Goal: Task Accomplishment & Management: Use online tool/utility

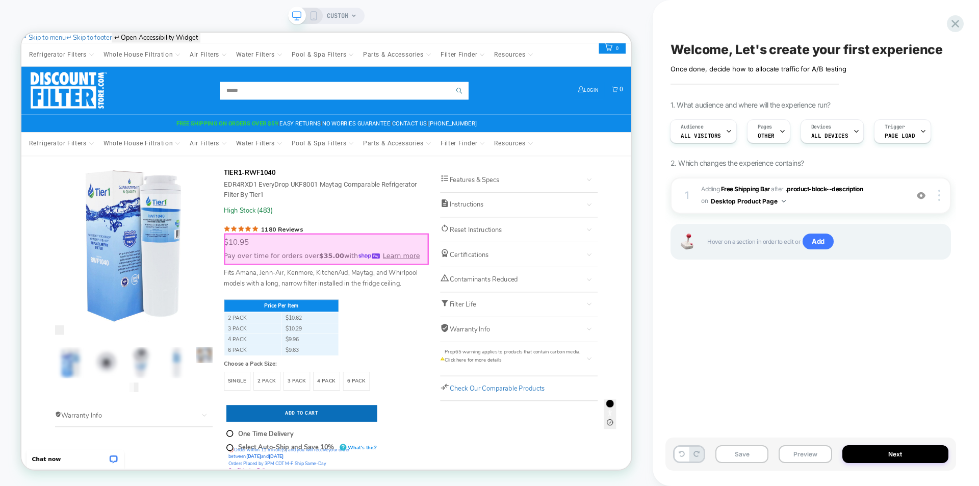
select select "**********"
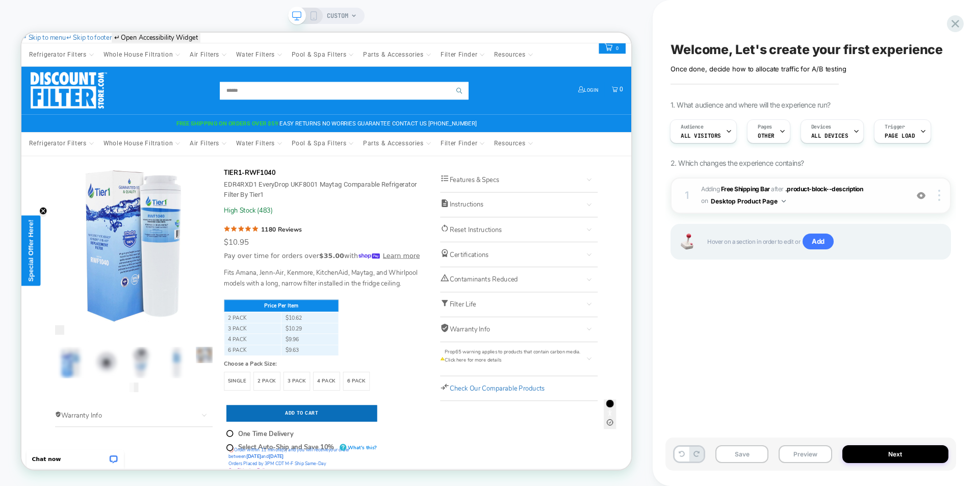
click at [923, 195] on img at bounding box center [921, 195] width 9 height 9
click at [921, 196] on img at bounding box center [921, 195] width 9 height 9
click at [806, 455] on button "Preview" at bounding box center [805, 454] width 53 height 18
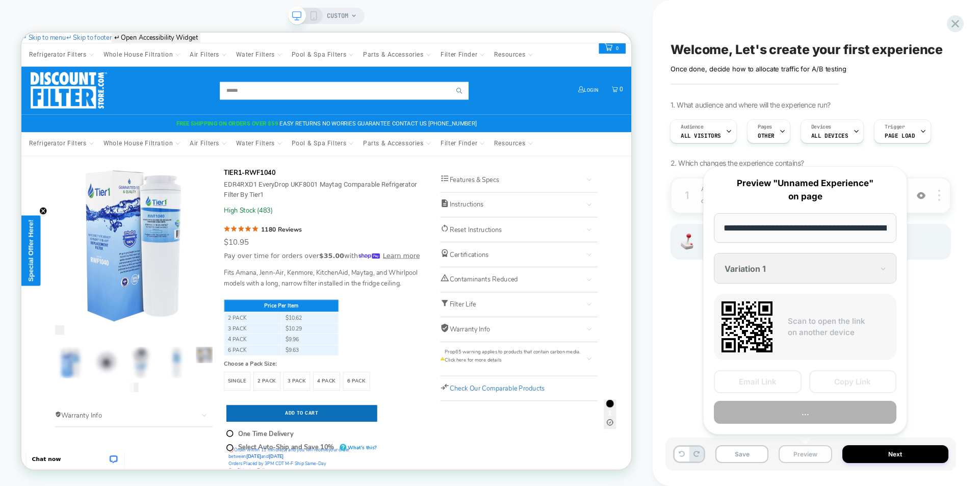
scroll to position [0, 516]
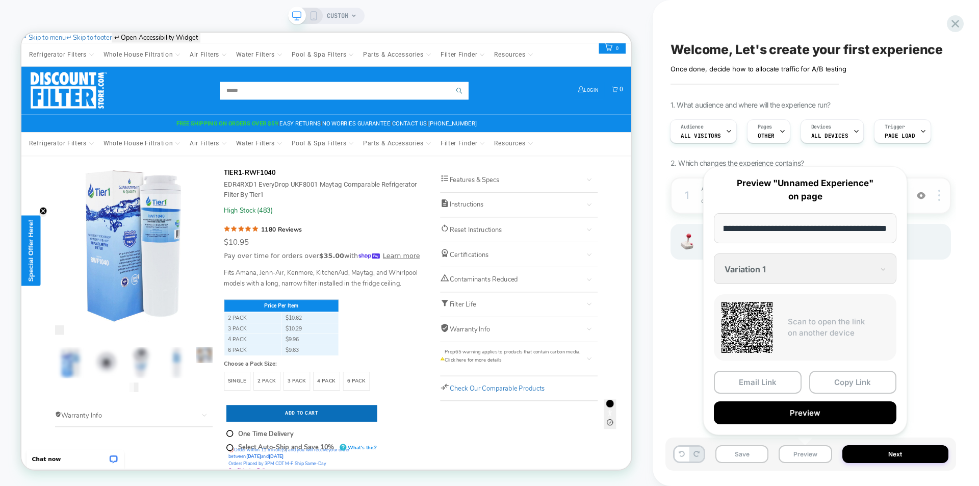
click at [939, 336] on div "Welcome, Let's create your first experience Click to edit experience details On…" at bounding box center [811, 243] width 291 height 466
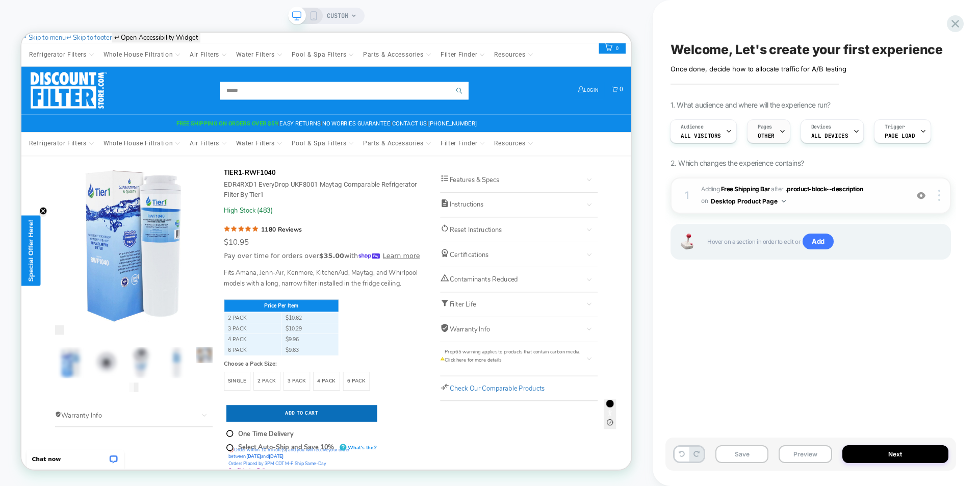
click at [779, 130] on icon at bounding box center [782, 131] width 7 height 7
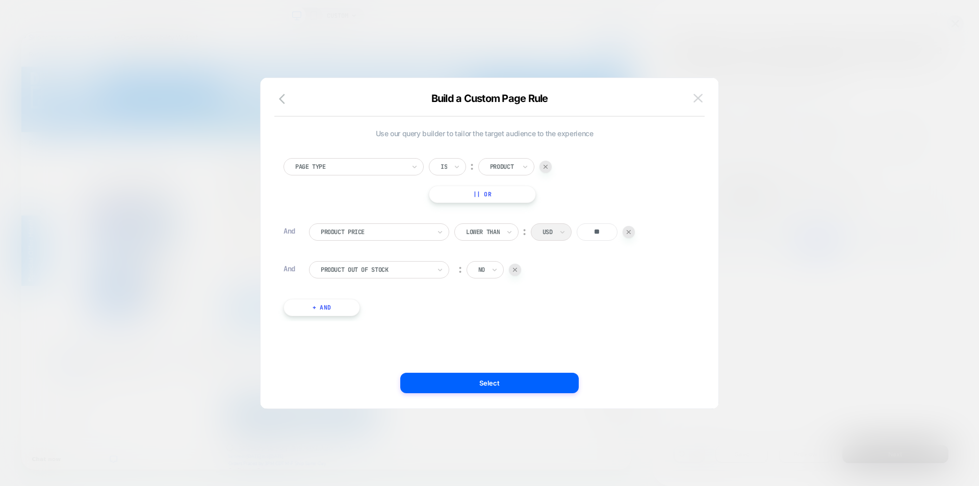
click at [702, 99] on img at bounding box center [698, 98] width 9 height 9
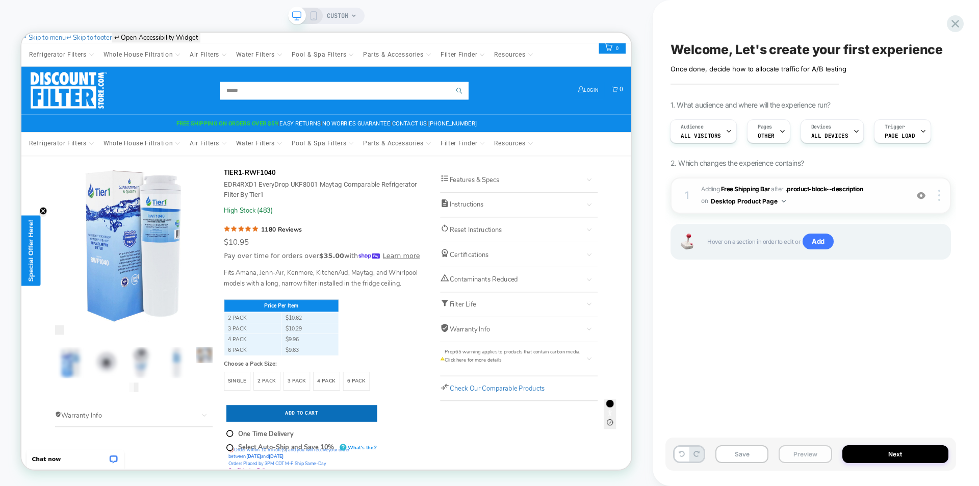
click at [805, 460] on button "Preview" at bounding box center [805, 454] width 53 height 18
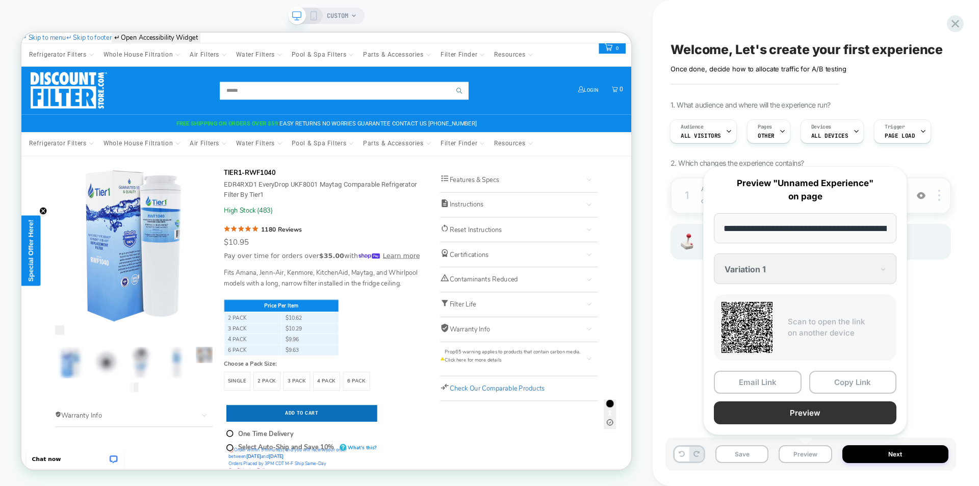
click at [816, 418] on button "Preview" at bounding box center [805, 412] width 183 height 23
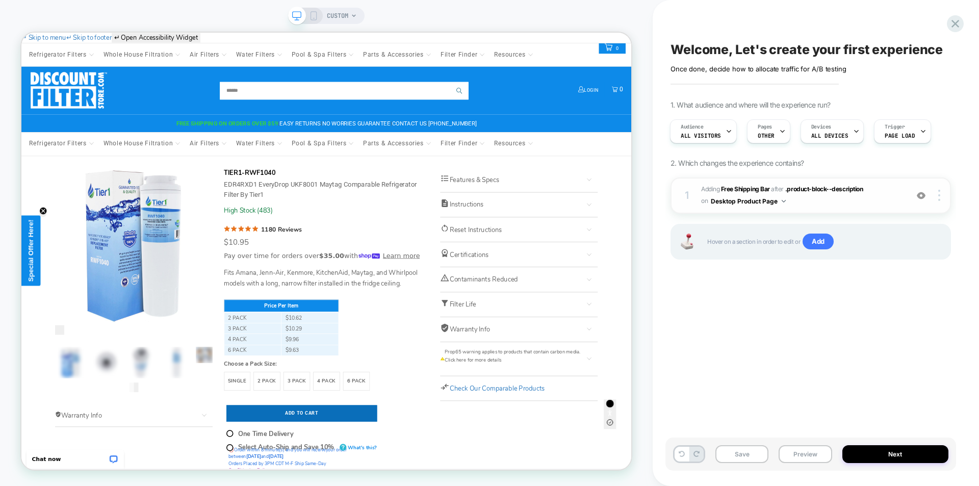
click at [765, 200] on button "Desktop Product Page" at bounding box center [748, 201] width 75 height 13
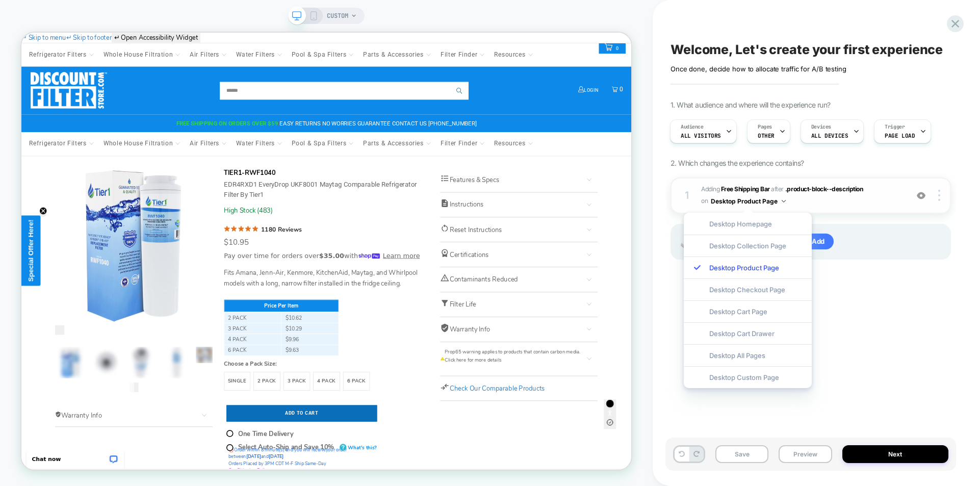
click at [878, 202] on span "#_loomi_addon_1755027651581 Adding Free Shipping Bar AFTER .product-block--desc…" at bounding box center [802, 196] width 202 height 24
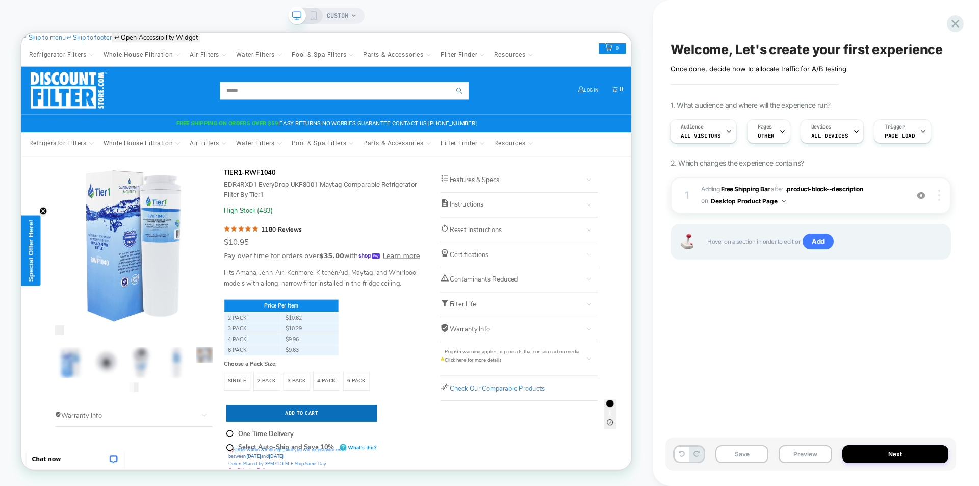
click at [942, 194] on div at bounding box center [940, 195] width 19 height 11
click at [766, 132] on div "Pages OTHER" at bounding box center [766, 131] width 37 height 23
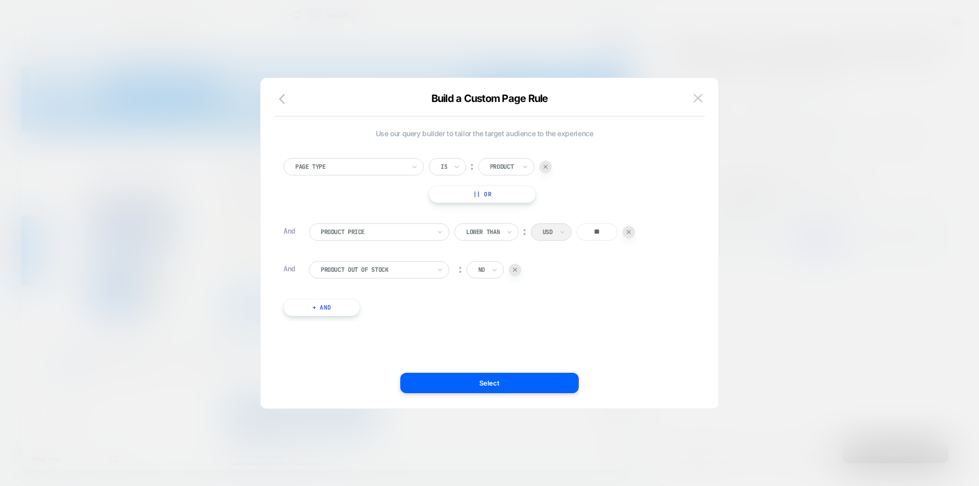
click at [631, 232] on img at bounding box center [629, 232] width 4 height 4
click at [515, 233] on img at bounding box center [515, 232] width 4 height 4
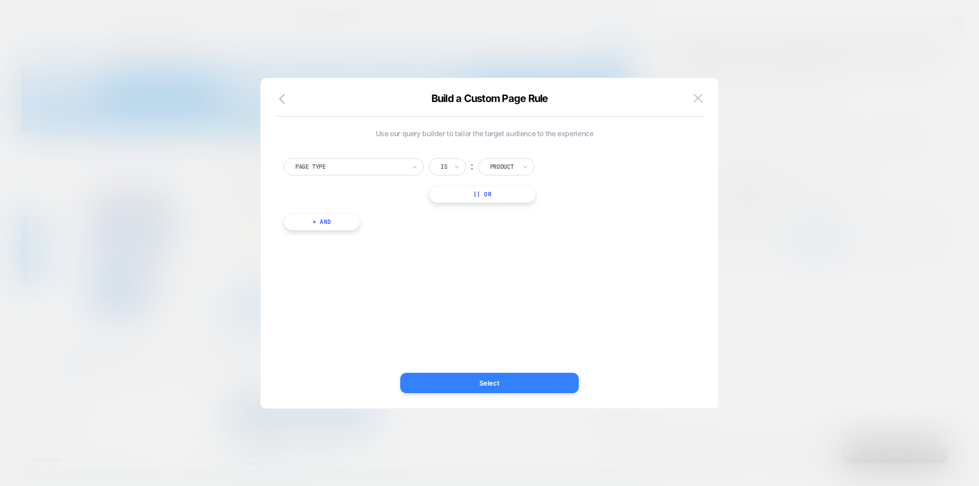
click at [496, 384] on button "Select" at bounding box center [489, 383] width 179 height 20
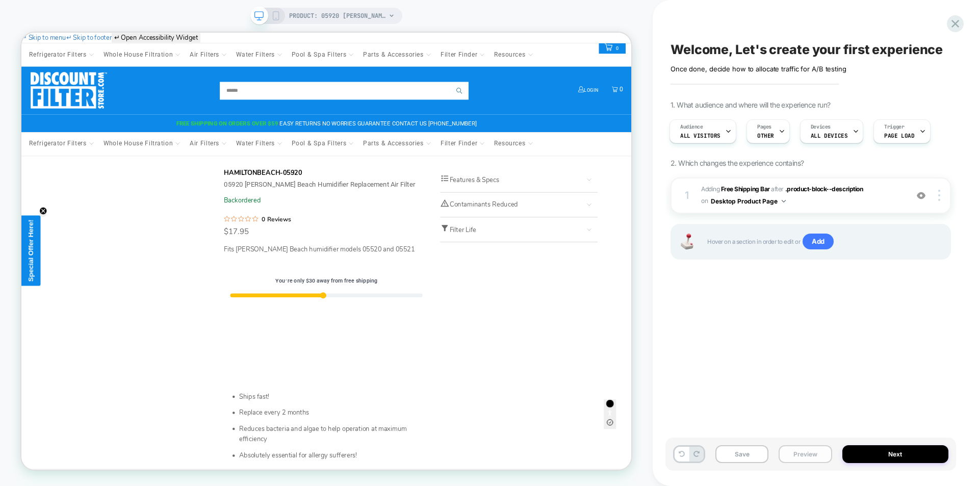
click at [808, 456] on button "Preview" at bounding box center [805, 454] width 53 height 18
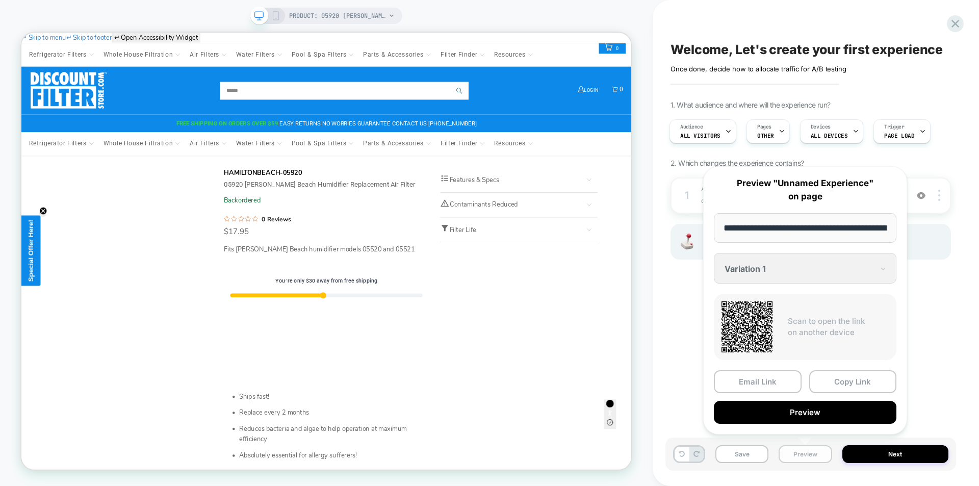
scroll to position [0, 370]
click at [804, 415] on button "Preview" at bounding box center [805, 412] width 183 height 23
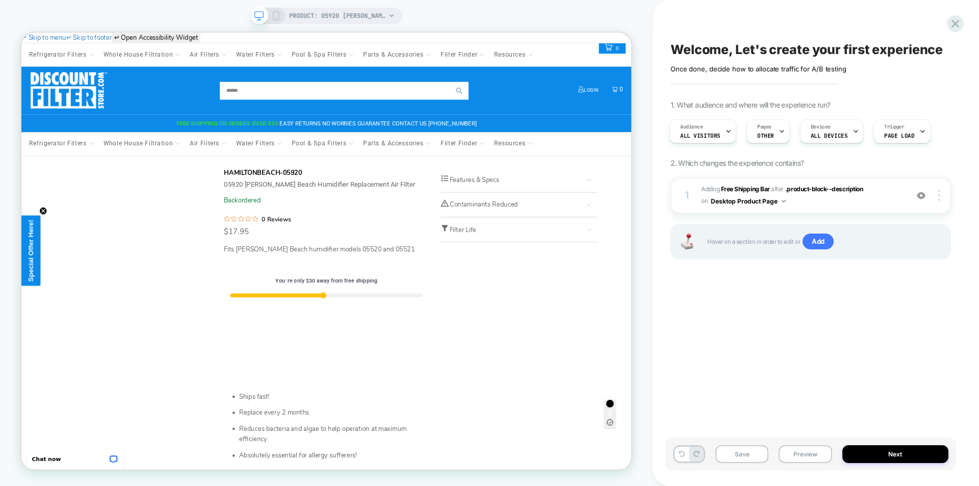
scroll to position [0, 0]
click at [923, 195] on img at bounding box center [921, 195] width 9 height 9
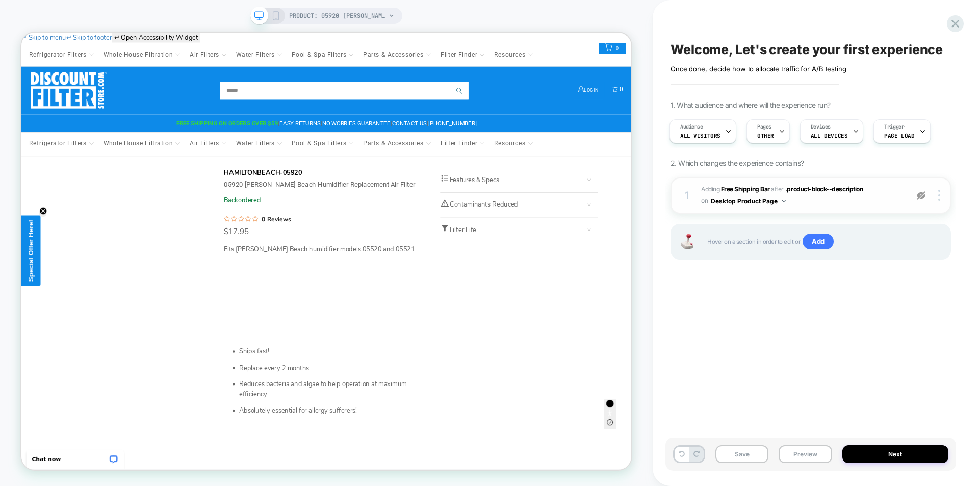
click at [923, 195] on img at bounding box center [921, 195] width 9 height 9
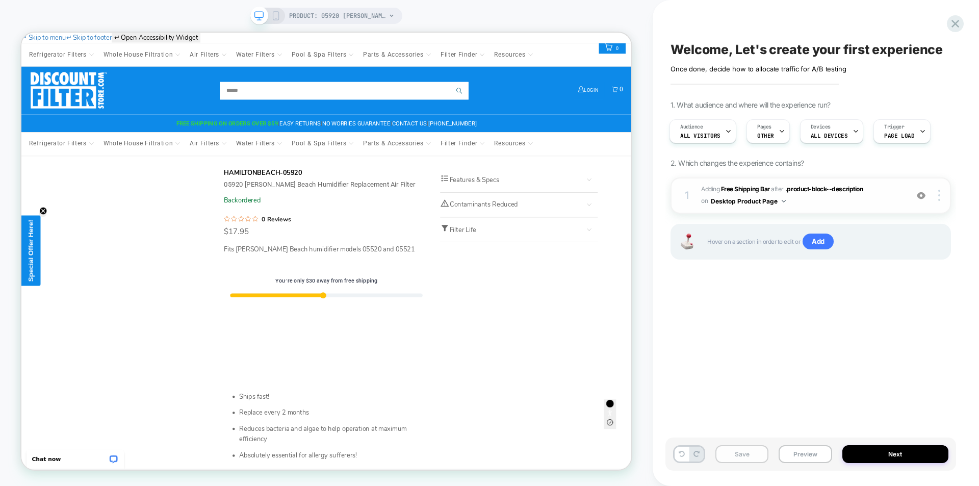
click at [734, 455] on button "Save" at bounding box center [742, 454] width 53 height 18
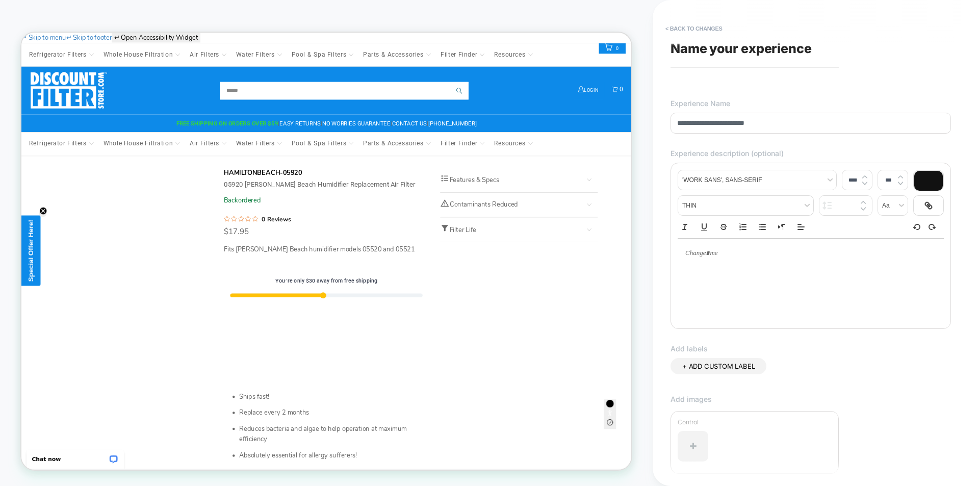
type input "**********"
click at [846, 90] on div "**********" at bounding box center [811, 243] width 291 height 466
click at [735, 261] on div at bounding box center [811, 254] width 266 height 30
type input "****"
click at [793, 42] on span "Name your experience" at bounding box center [741, 48] width 141 height 15
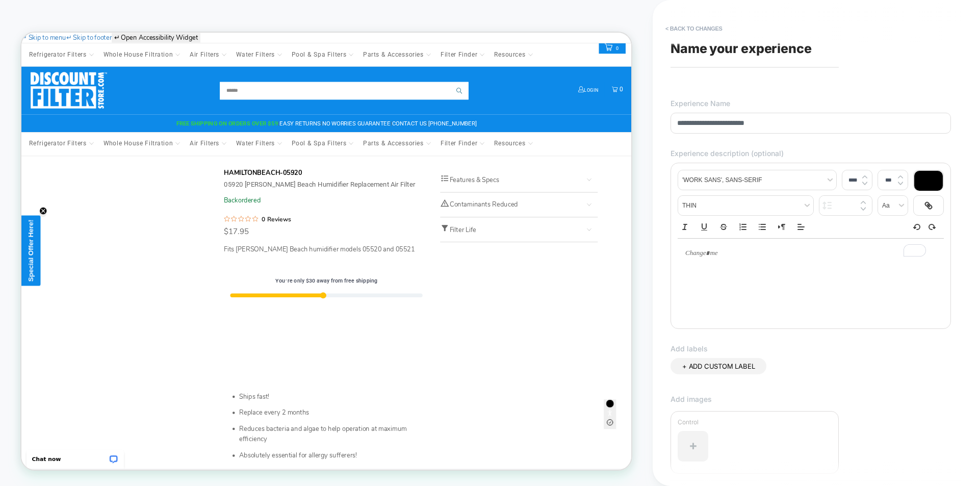
click at [807, 47] on span "Name your experience" at bounding box center [741, 48] width 141 height 15
click at [811, 59] on div "**********" at bounding box center [811, 243] width 291 height 466
click at [807, 67] on div at bounding box center [755, 67] width 168 height 2
click at [684, 42] on span "Name your experience" at bounding box center [741, 48] width 141 height 15
click at [679, 49] on span "Name your experience" at bounding box center [741, 48] width 141 height 15
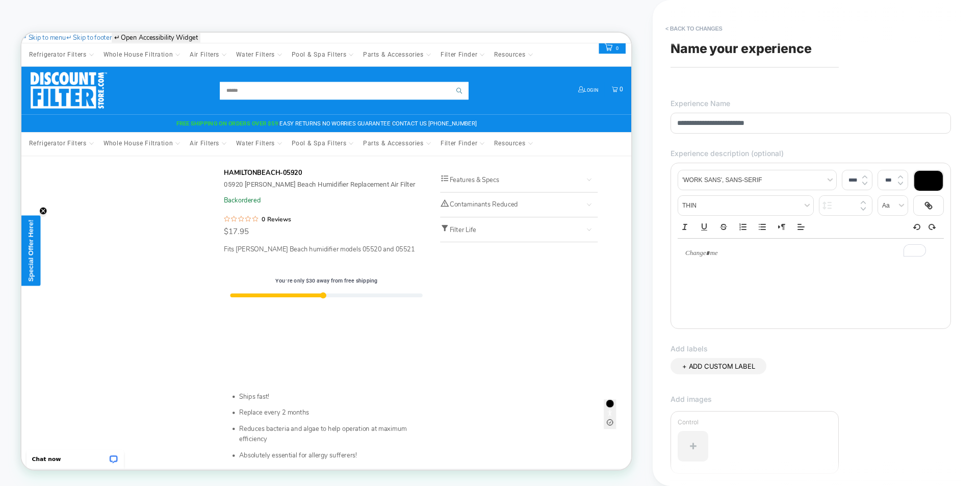
click at [734, 257] on p "To enrich screen reader interactions, please activate Accessibility in Grammarl…" at bounding box center [807, 253] width 238 height 9
click at [721, 253] on p "**********" at bounding box center [807, 258] width 238 height 19
click at [812, 263] on p "**********" at bounding box center [807, 258] width 238 height 19
click at [701, 264] on p "**********" at bounding box center [807, 258] width 238 height 19
click at [824, 262] on p "**********" at bounding box center [807, 258] width 238 height 19
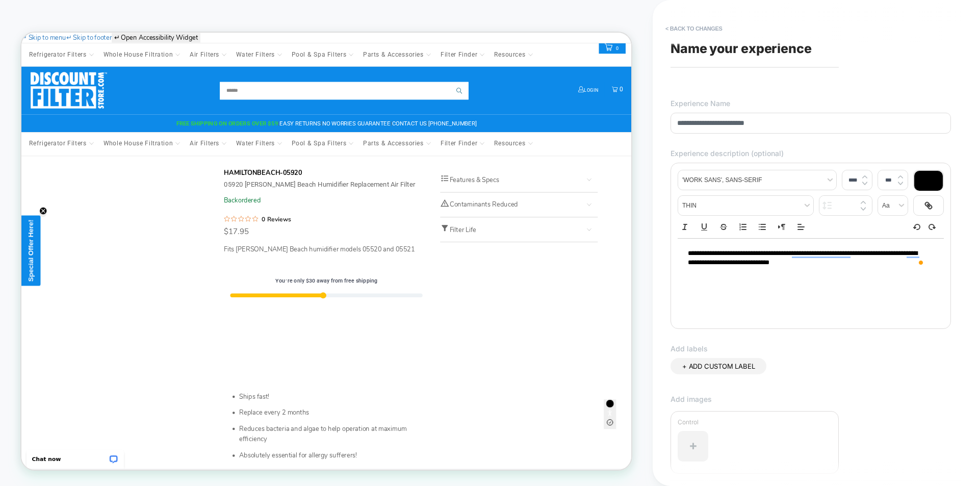
click at [726, 366] on span "+ ADD CUSTOM LABEL" at bounding box center [719, 366] width 72 height 8
click at [765, 368] on icon at bounding box center [766, 367] width 4 height 4
click at [819, 359] on div "+ ADD CUSTOM LABEL" at bounding box center [811, 376] width 281 height 37
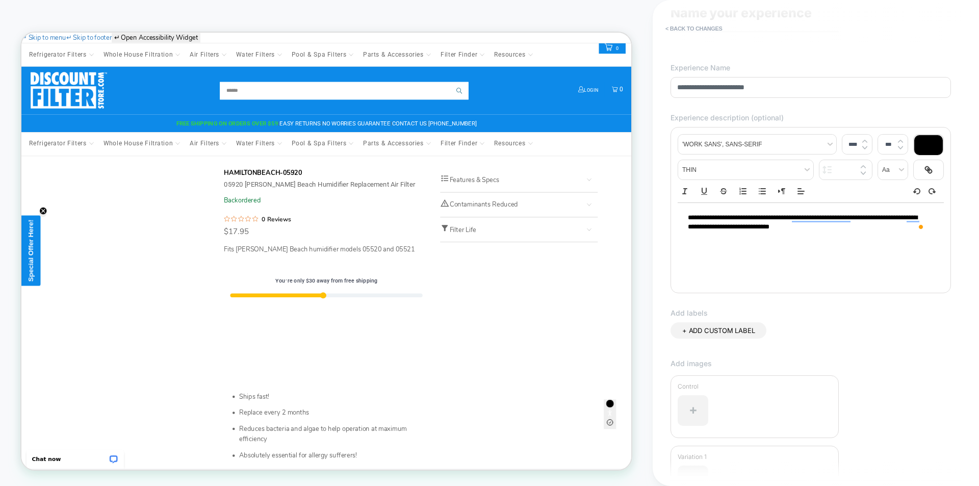
scroll to position [51, 0]
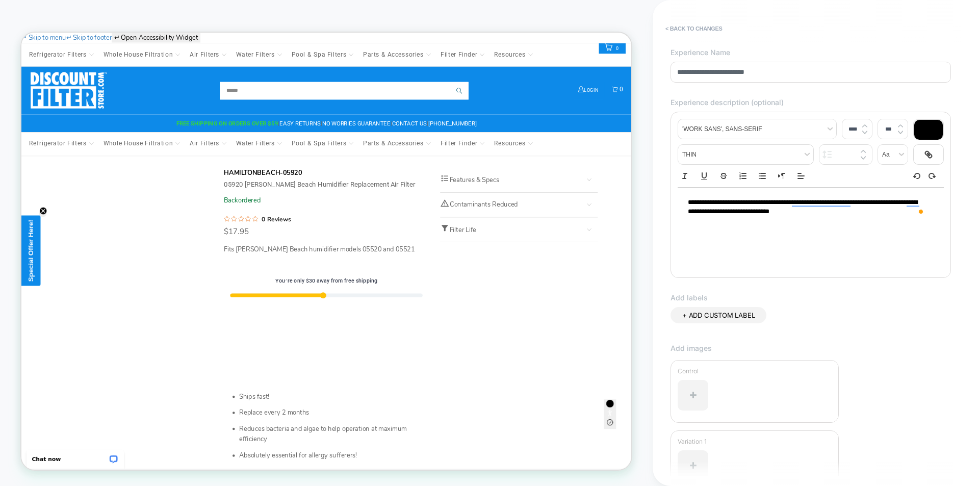
click at [709, 317] on span "+ ADD CUSTOM LABEL" at bounding box center [719, 315] width 72 height 8
type input "**********"
click at [750, 317] on icon at bounding box center [753, 315] width 9 height 9
click at [894, 307] on div "**********" at bounding box center [811, 243] width 291 height 466
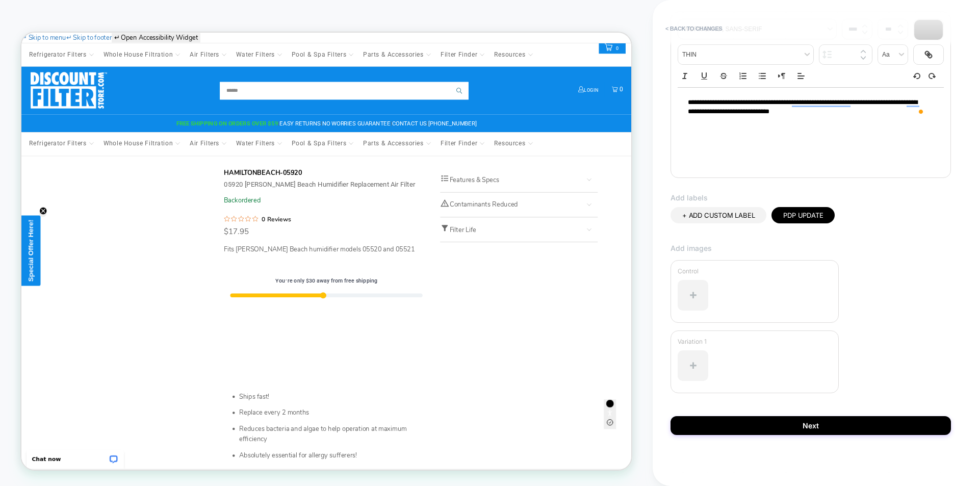
scroll to position [152, 0]
click at [819, 425] on button "Next" at bounding box center [811, 425] width 281 height 19
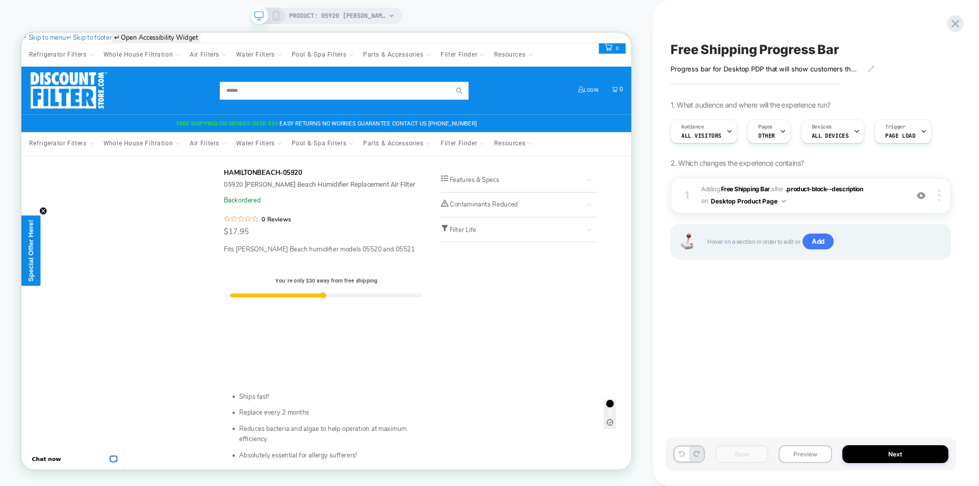
scroll to position [0, 1]
click at [902, 454] on button "Next" at bounding box center [896, 454] width 107 height 18
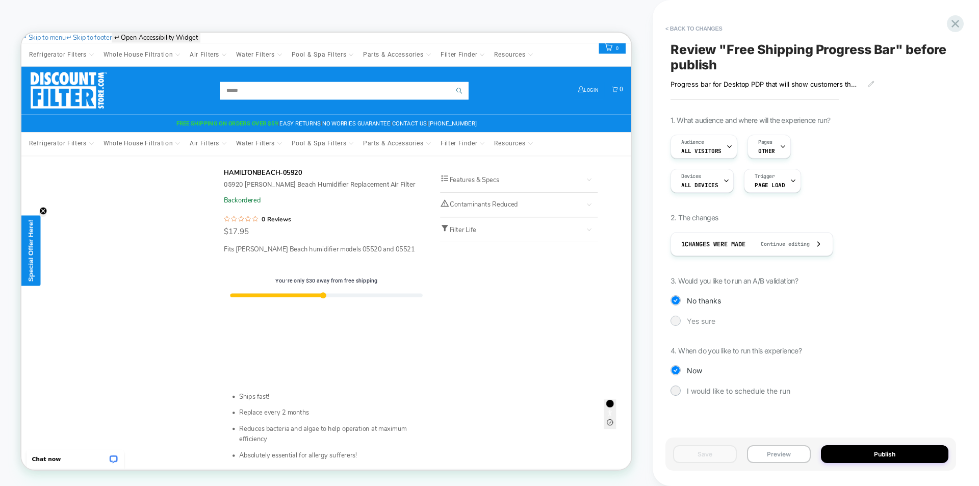
click at [676, 320] on div at bounding box center [676, 321] width 8 height 8
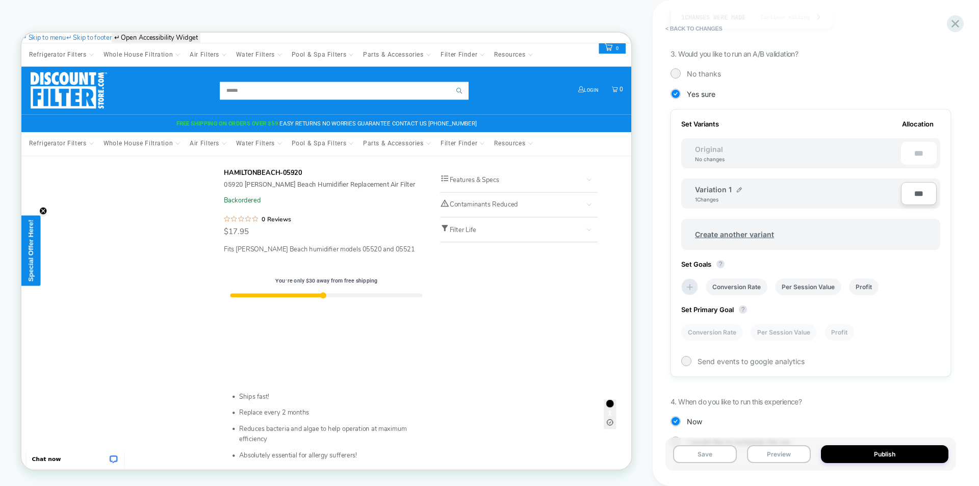
scroll to position [203, 0]
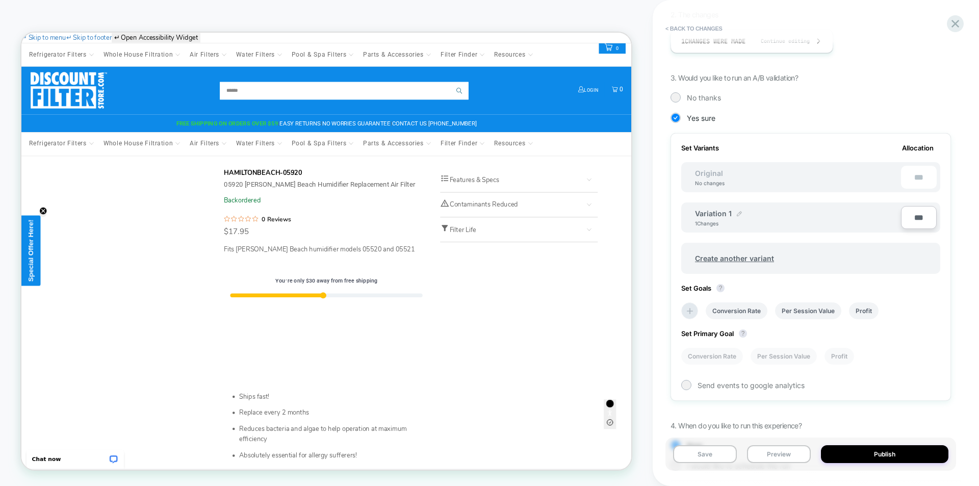
click at [737, 213] on img at bounding box center [739, 213] width 5 height 5
click at [742, 222] on input "**********" at bounding box center [732, 219] width 74 height 20
drag, startPoint x: 745, startPoint y: 222, endPoint x: 696, endPoint y: 216, distance: 49.4
click at [696, 216] on input "**********" at bounding box center [732, 219] width 74 height 20
click at [701, 218] on input "**********" at bounding box center [732, 219] width 74 height 20
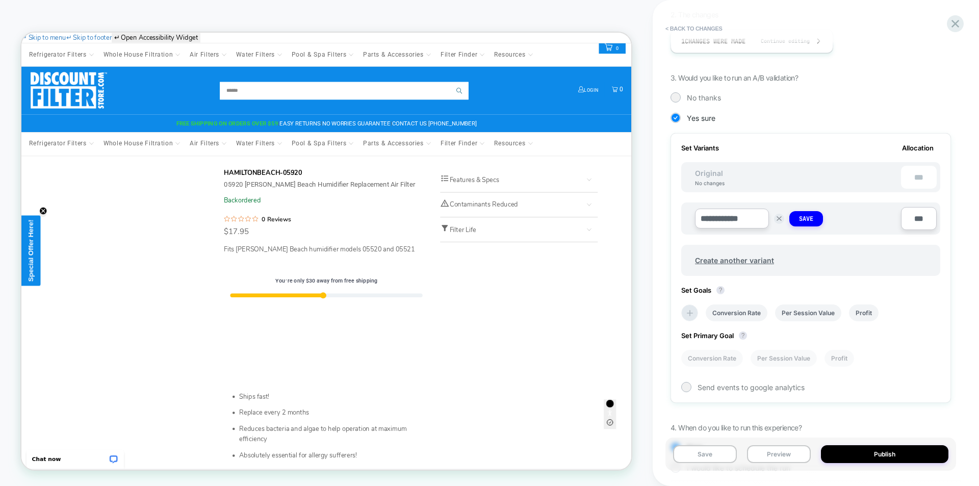
click at [757, 221] on input "**********" at bounding box center [732, 219] width 74 height 20
type input "*"
type input "**********"
click at [879, 234] on div "**********" at bounding box center [811, 219] width 259 height 32
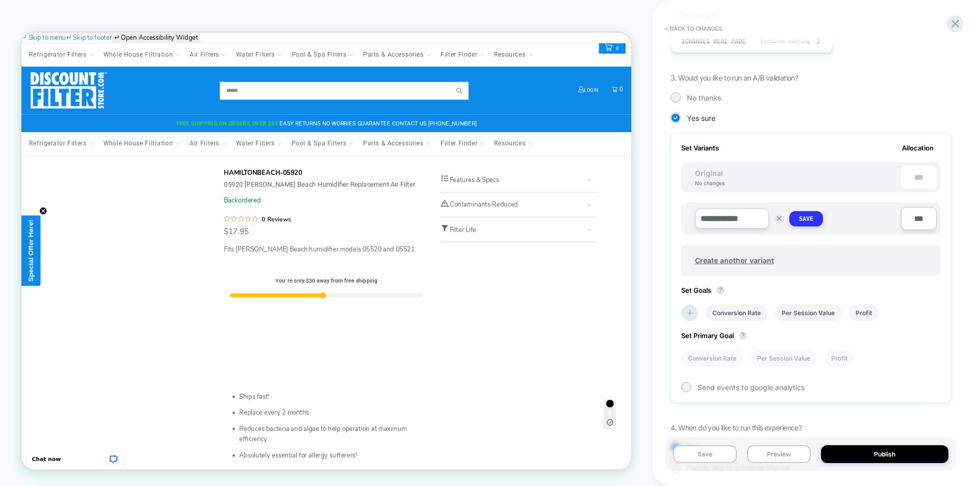
click at [813, 219] on strong "Save" at bounding box center [806, 219] width 14 height 8
click at [743, 311] on li "Conversion Rate" at bounding box center [737, 311] width 62 height 17
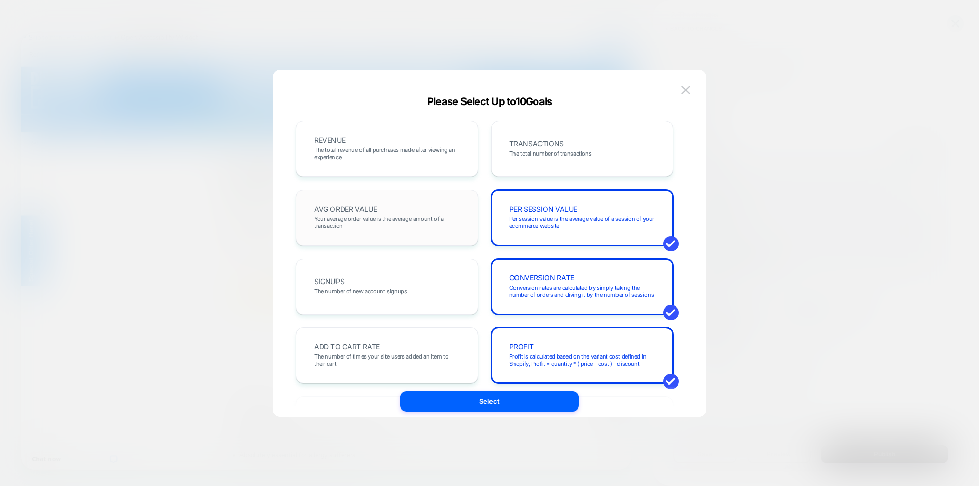
click at [416, 218] on span "Your average order value is the average amount of a transaction" at bounding box center [387, 222] width 146 height 14
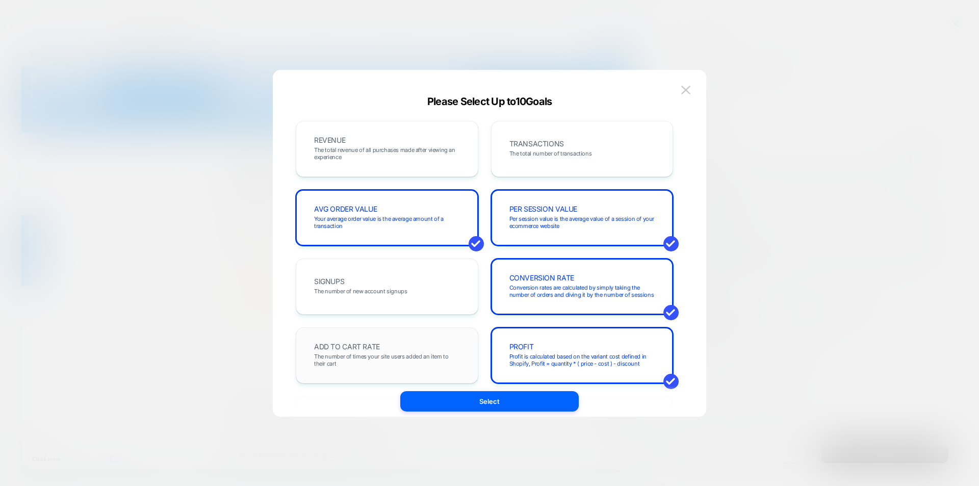
click at [402, 348] on div "ADD TO CART RATE The number of times your site users added an item to their cart" at bounding box center [387, 355] width 161 height 35
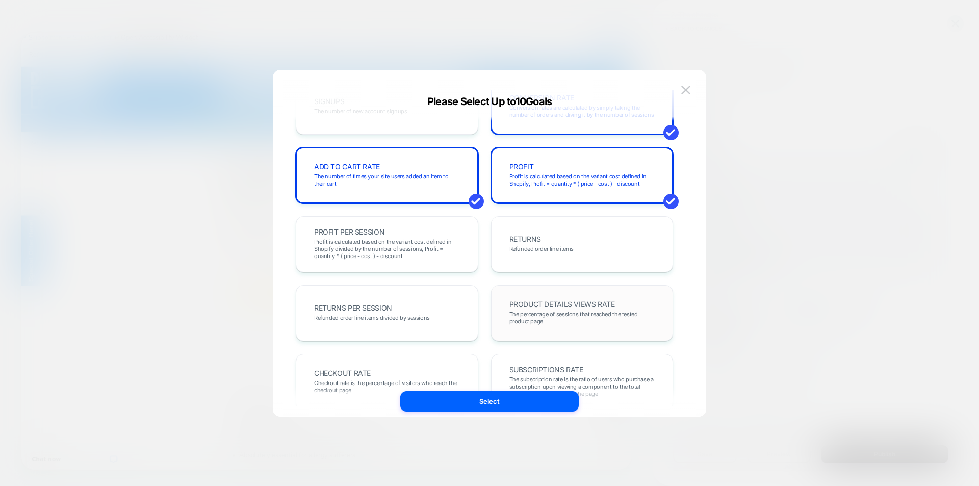
scroll to position [204, 0]
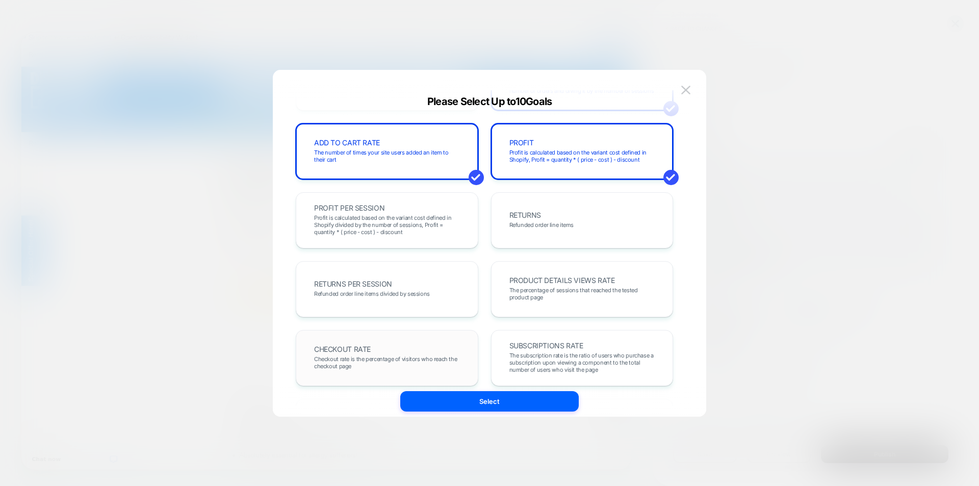
click at [434, 364] on span "Checkout rate is the percentage of visitors who reach the checkout page" at bounding box center [387, 363] width 146 height 14
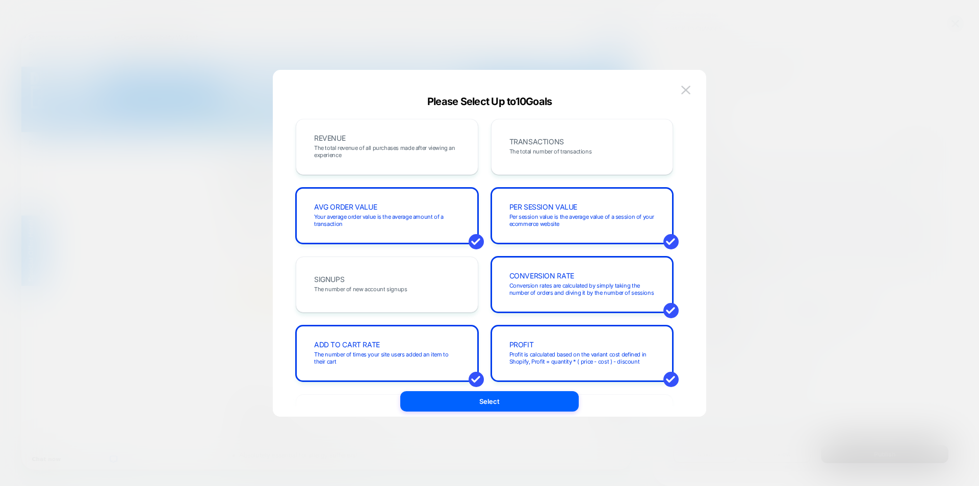
scroll to position [0, 0]
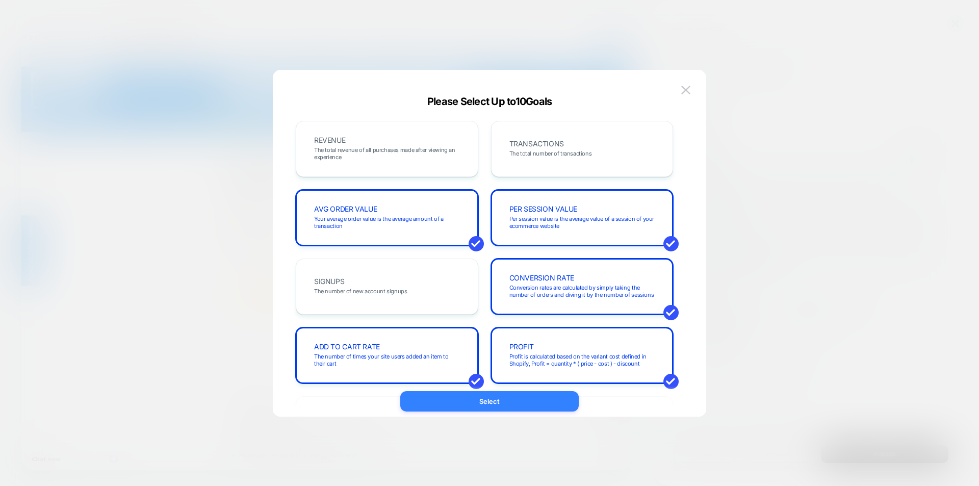
click at [502, 401] on button "Select" at bounding box center [489, 401] width 179 height 20
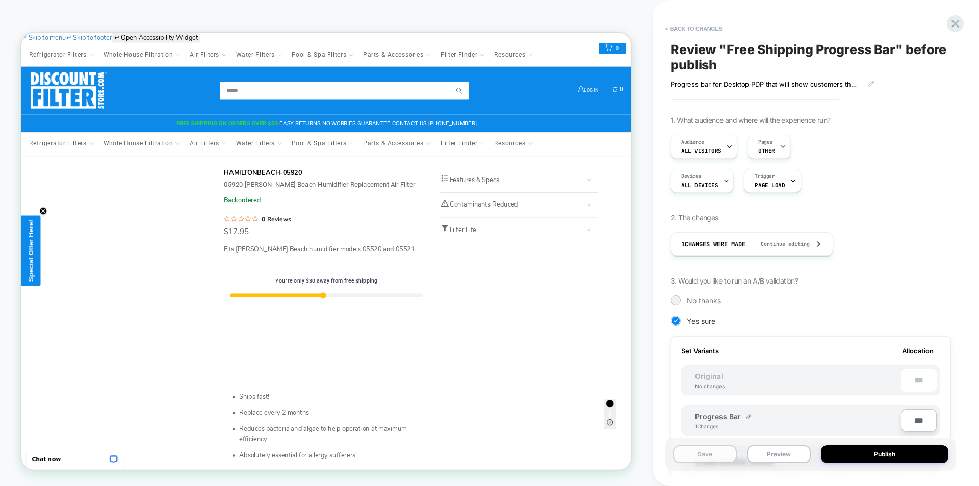
click at [709, 456] on button "Save" at bounding box center [705, 454] width 64 height 18
click at [782, 454] on button "Preview" at bounding box center [779, 454] width 64 height 18
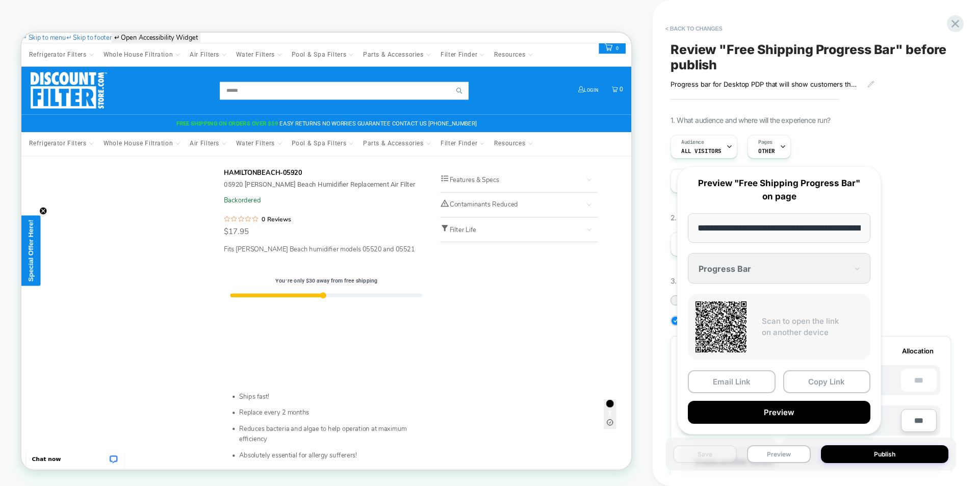
scroll to position [0, 370]
click at [830, 232] on input "**********" at bounding box center [779, 228] width 183 height 30
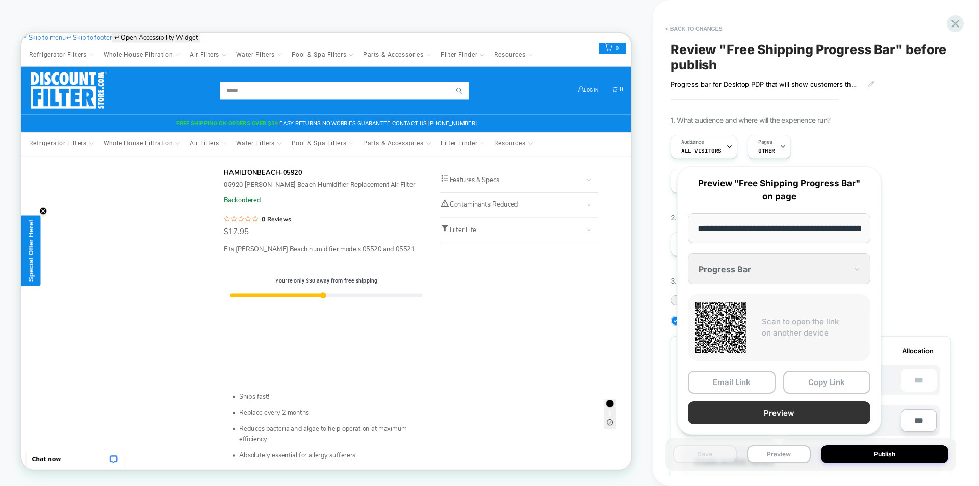
click at [767, 405] on button "Preview" at bounding box center [779, 412] width 183 height 23
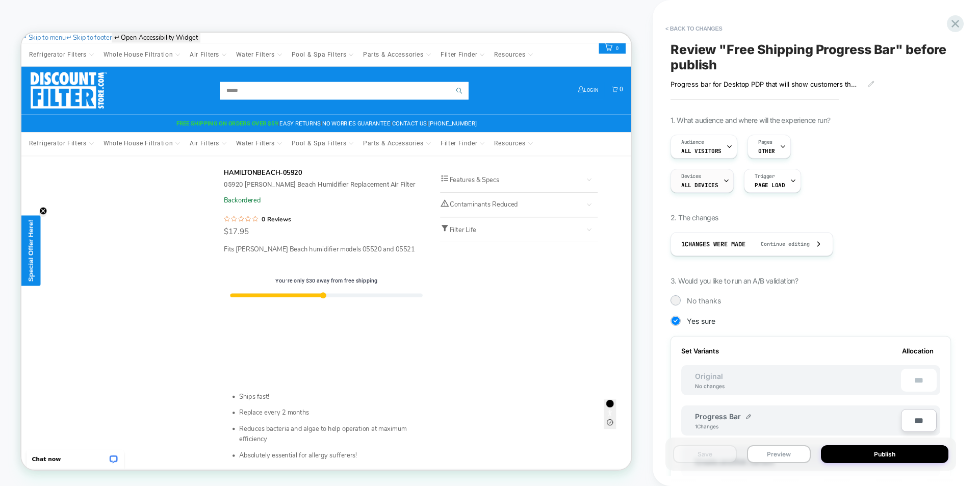
click at [726, 176] on div at bounding box center [726, 180] width 7 height 23
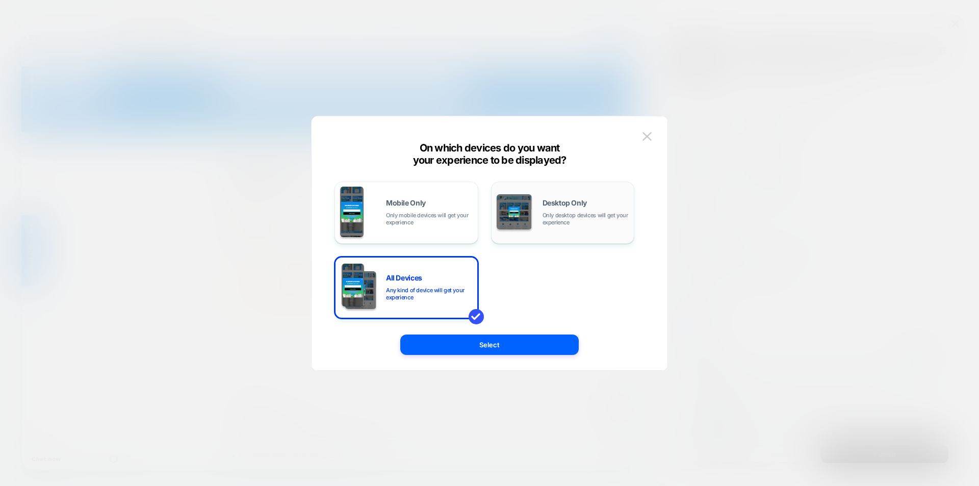
click at [566, 219] on span "Only desktop devices will get your experience" at bounding box center [586, 219] width 87 height 14
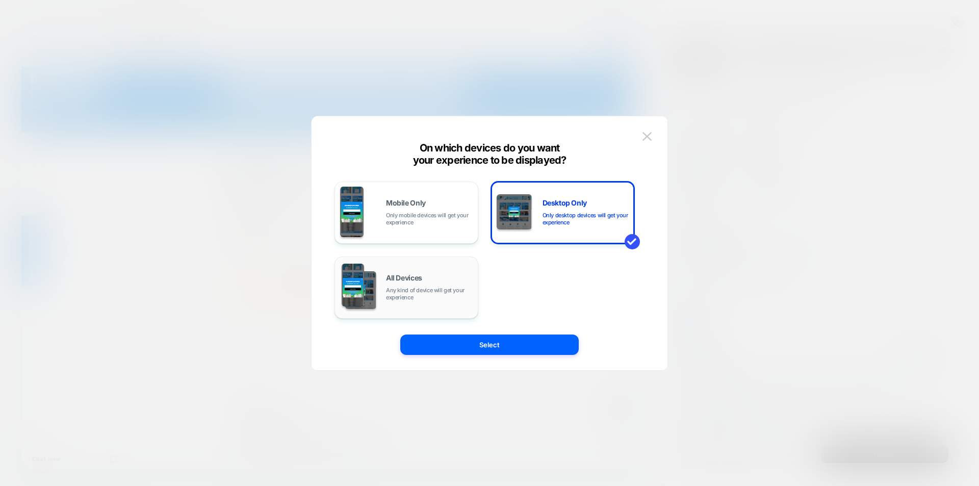
click at [414, 284] on div "All Devices Any kind of device will get your experience" at bounding box center [429, 287] width 87 height 27
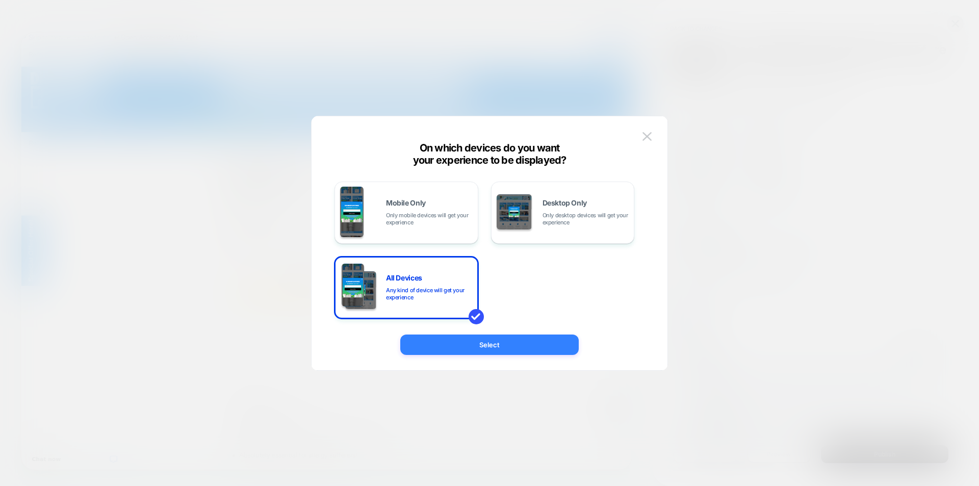
click at [492, 344] on button "Select" at bounding box center [489, 345] width 179 height 20
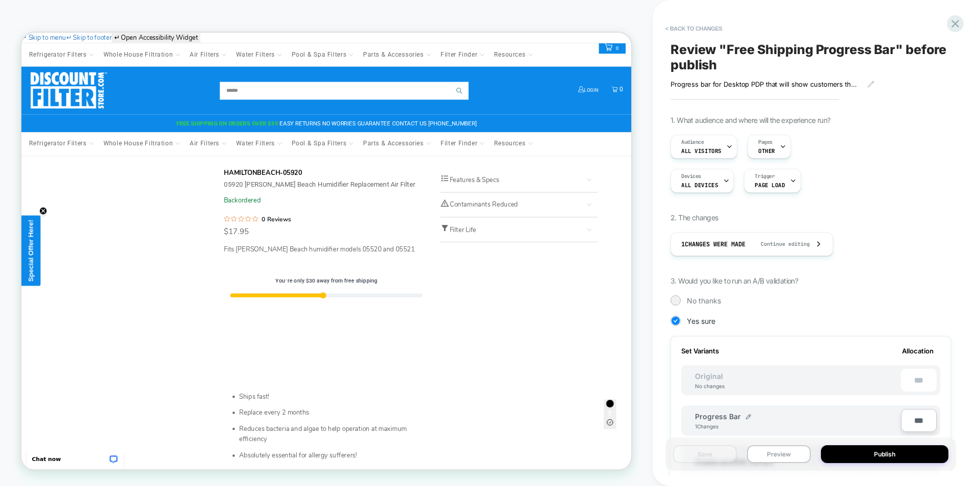
click at [939, 238] on div "1. What audience and where will the experience run? Audience All Visitors Pages…" at bounding box center [811, 402] width 281 height 573
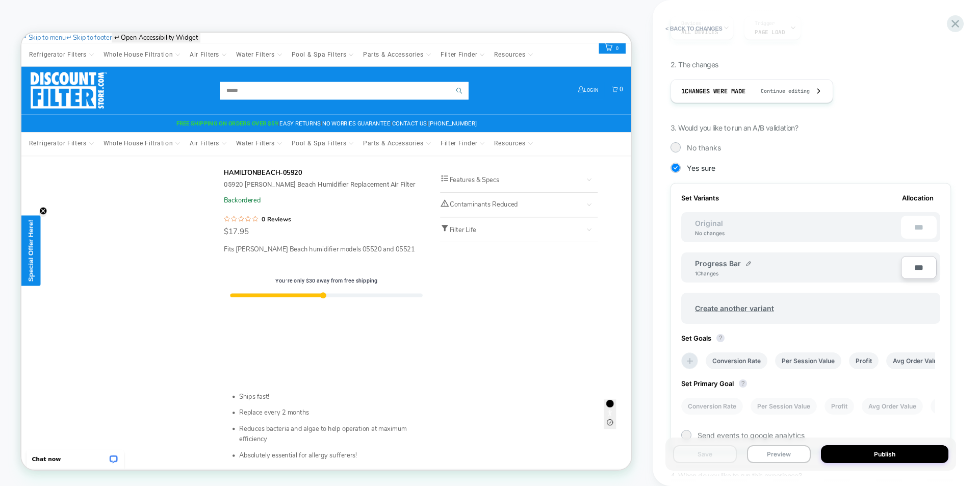
scroll to position [204, 0]
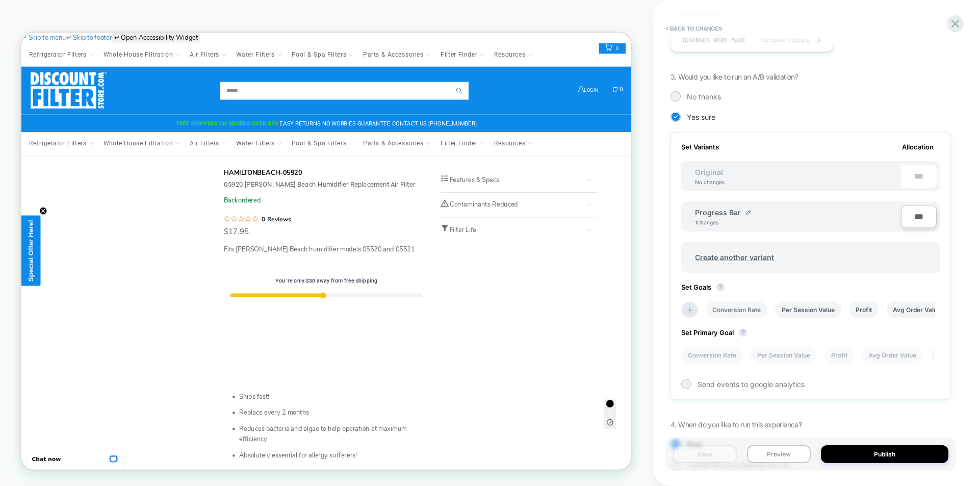
click at [740, 310] on li "Conversion Rate" at bounding box center [737, 309] width 62 height 17
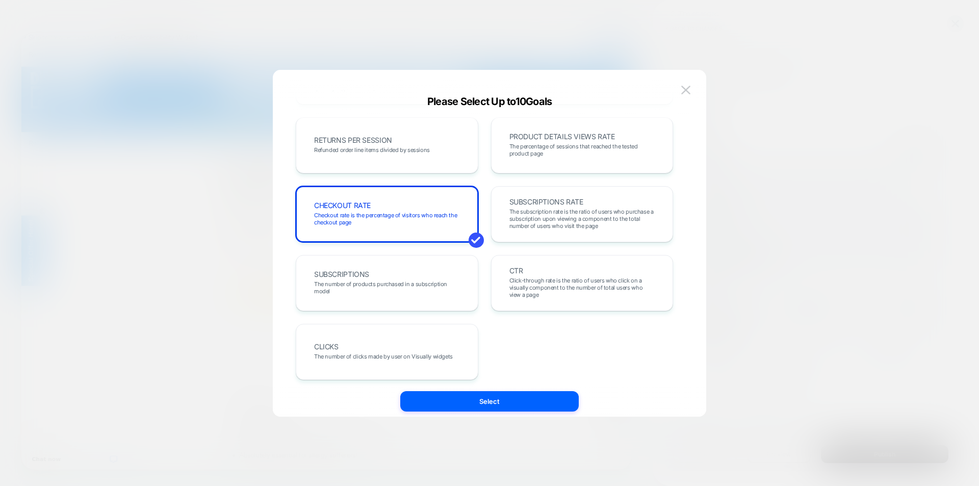
scroll to position [352, 0]
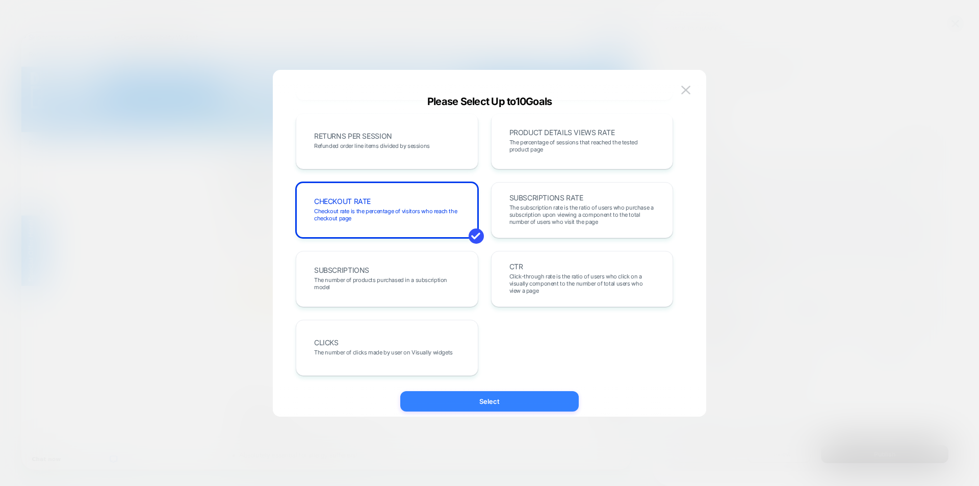
click at [491, 404] on button "Select" at bounding box center [489, 401] width 179 height 20
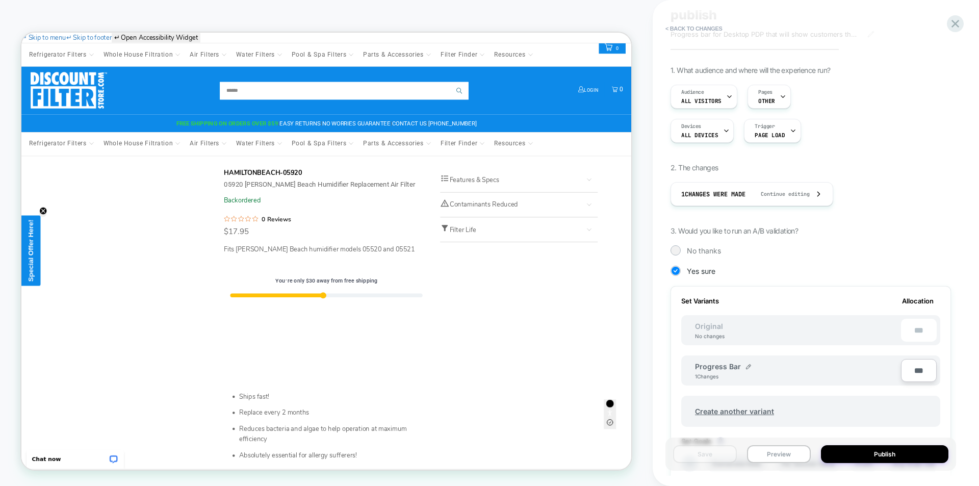
scroll to position [0, 0]
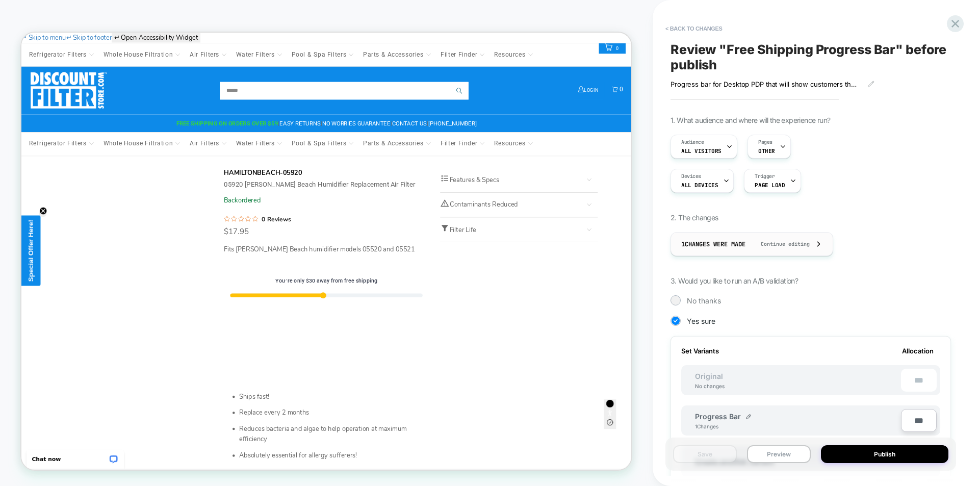
click at [757, 249] on div "1 Changes were made Continue editing" at bounding box center [752, 244] width 141 height 23
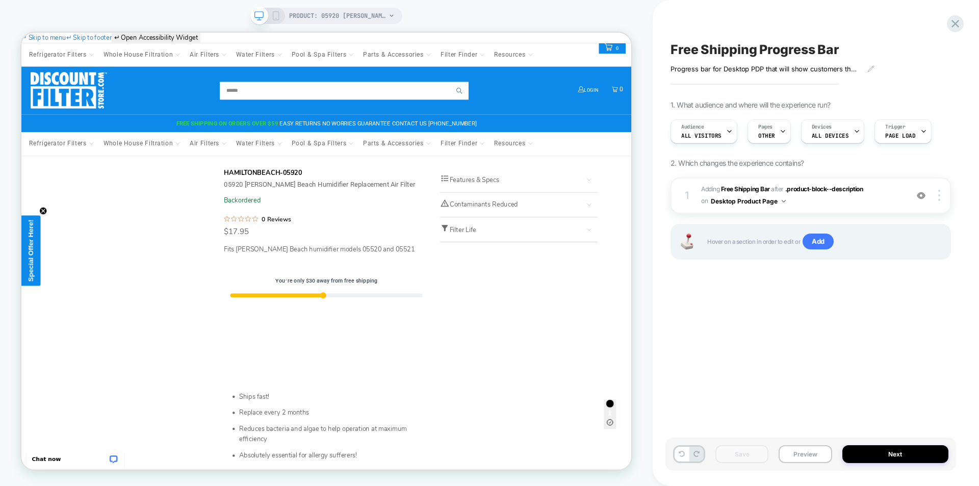
scroll to position [0, 1]
click at [894, 451] on button "Next" at bounding box center [896, 454] width 107 height 18
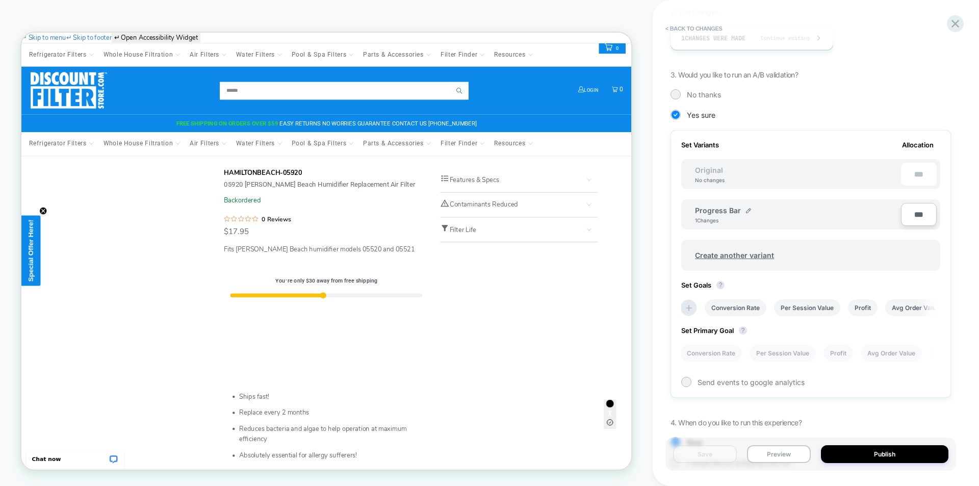
scroll to position [254, 0]
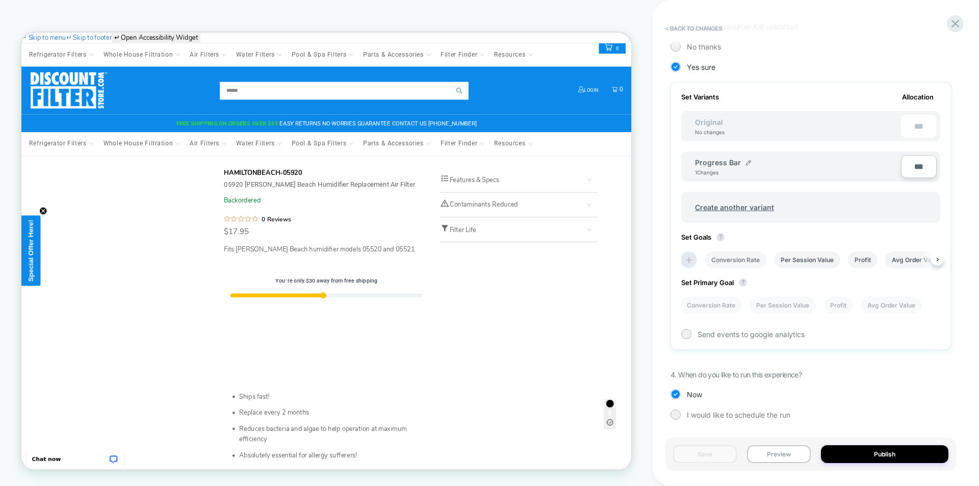
click at [729, 260] on li "Conversion Rate" at bounding box center [736, 259] width 62 height 17
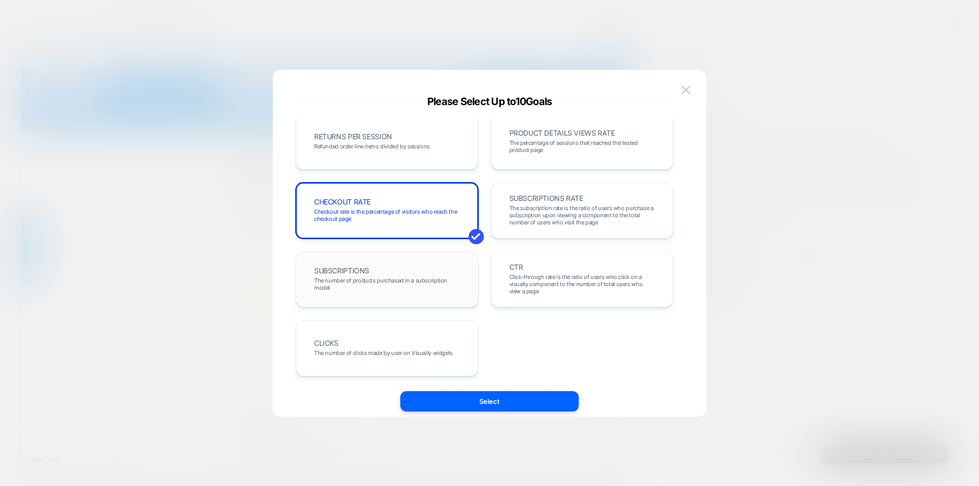
scroll to position [352, 0]
click at [429, 287] on span "The number of products purchased in a subscription model" at bounding box center [387, 283] width 146 height 14
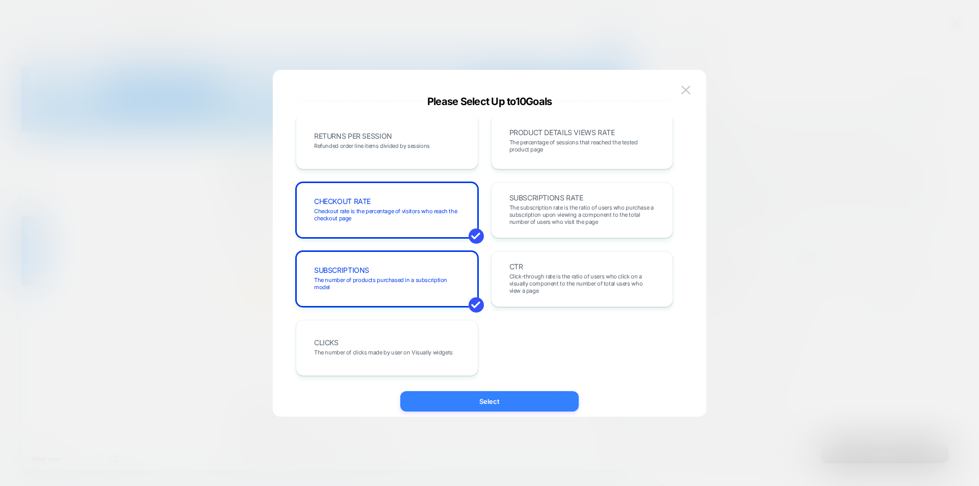
drag, startPoint x: 492, startPoint y: 407, endPoint x: 635, endPoint y: 500, distance: 170.6
click at [492, 407] on button "Select" at bounding box center [489, 401] width 179 height 20
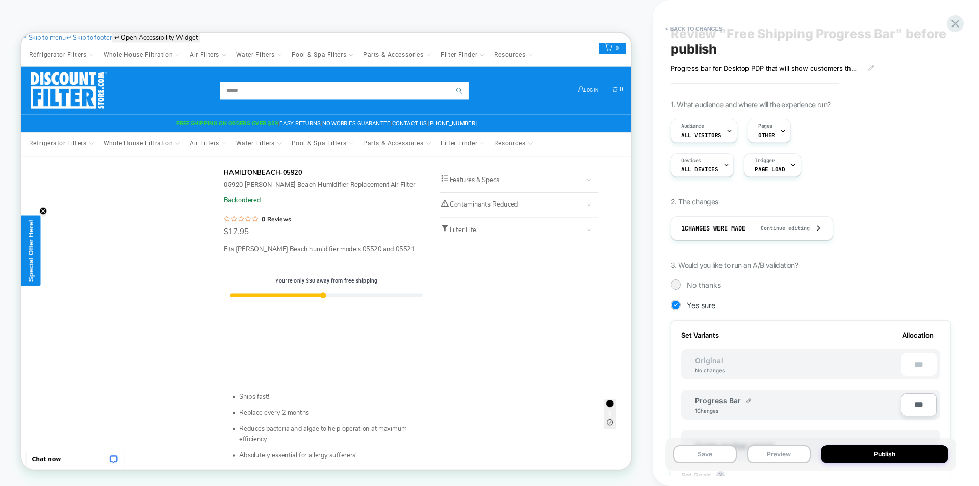
scroll to position [0, 0]
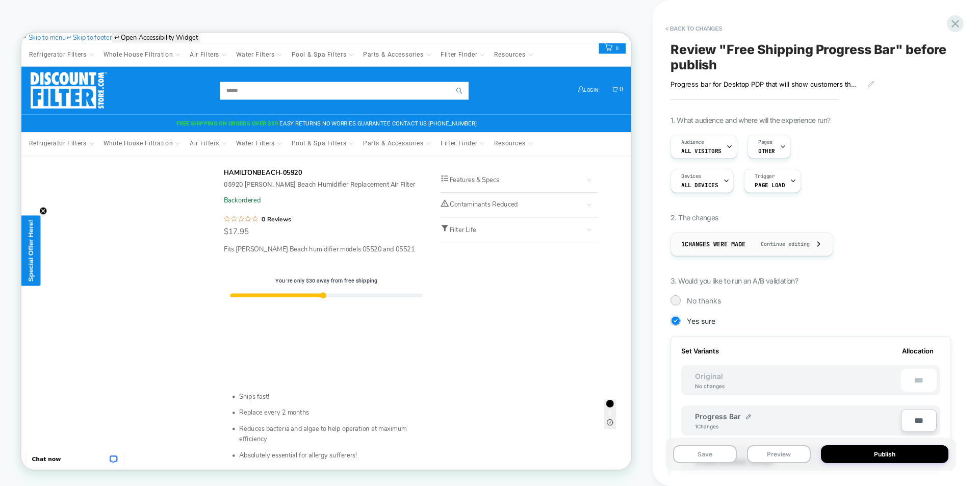
click at [762, 244] on span "Continue editing" at bounding box center [780, 244] width 59 height 7
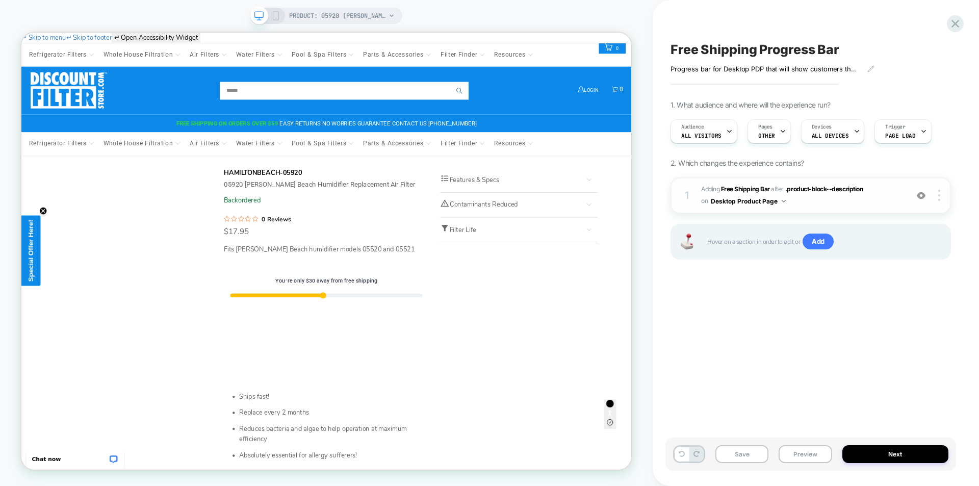
scroll to position [0, 1]
click at [859, 197] on span "#_loomi_addon_1755027651581 Adding Free Shipping Bar AFTER .product-block--desc…" at bounding box center [802, 196] width 202 height 24
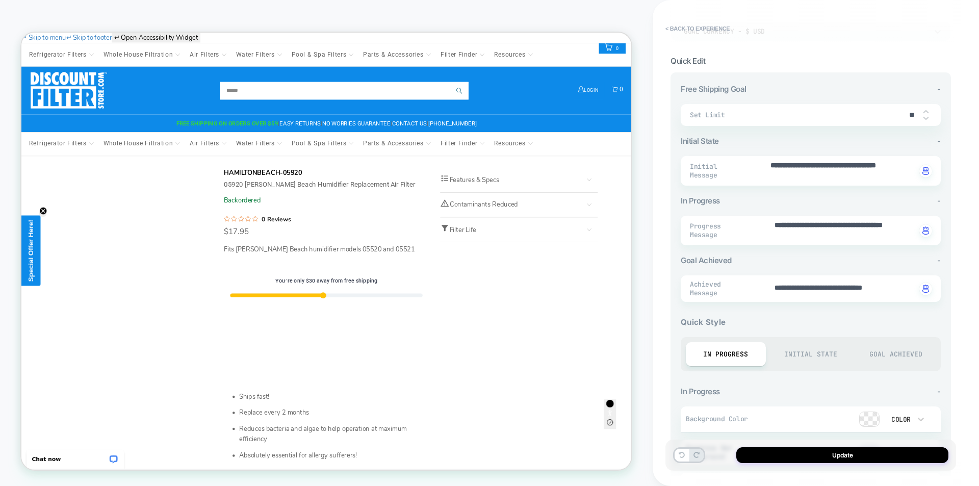
scroll to position [0, 0]
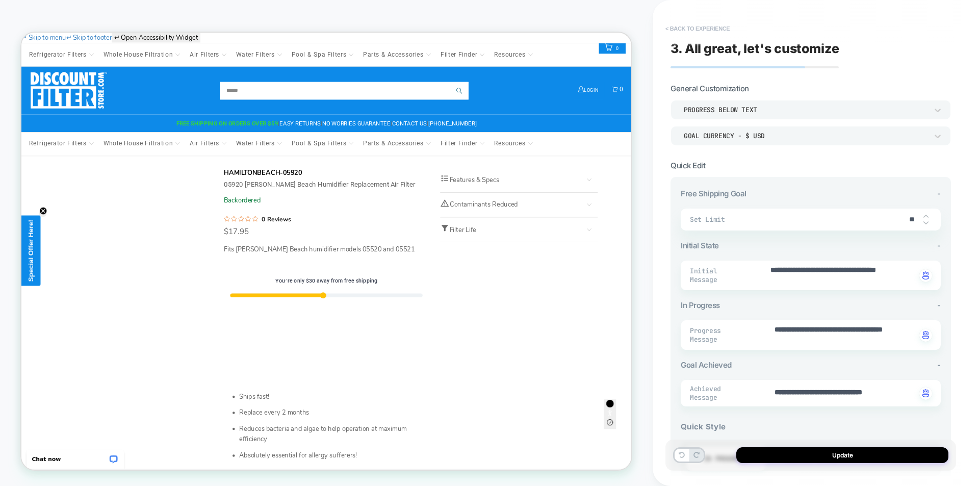
click at [685, 26] on button "< Back to experience" at bounding box center [698, 28] width 74 height 16
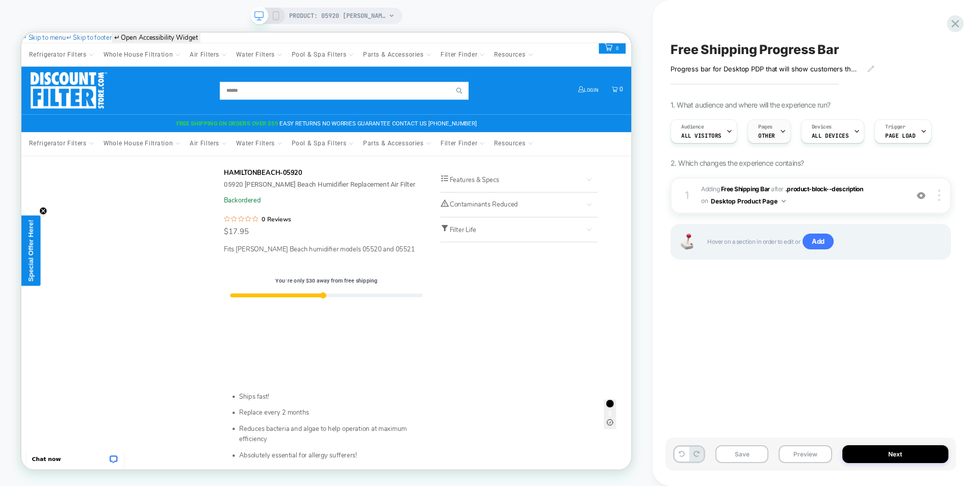
scroll to position [0, 1]
click at [699, 129] on span "Audience" at bounding box center [692, 126] width 23 height 7
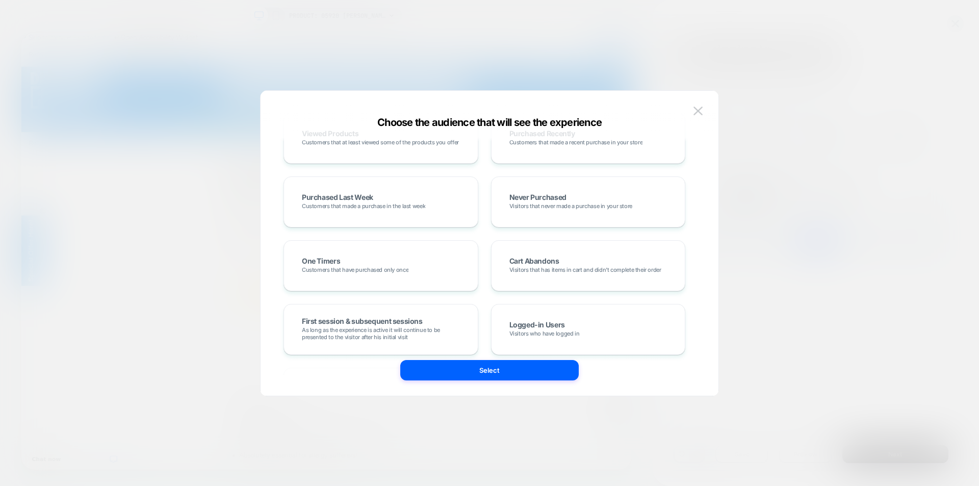
scroll to position [255, 0]
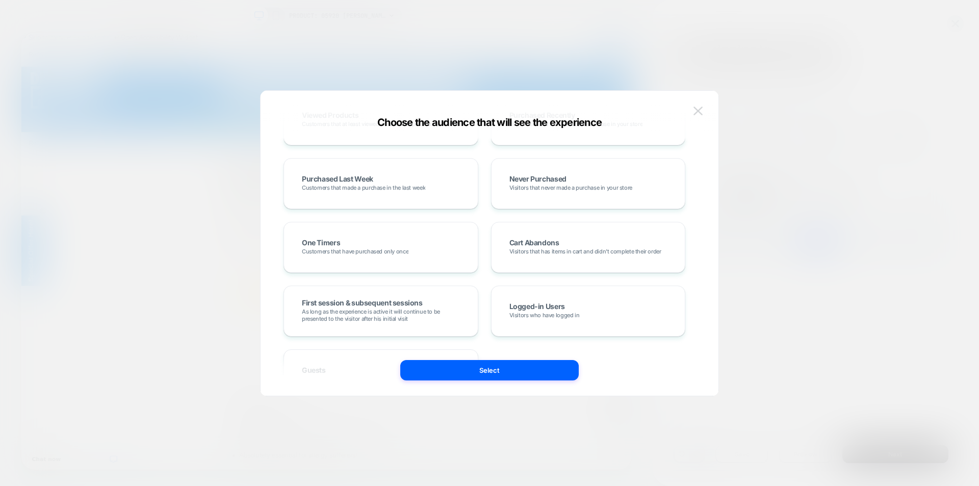
click at [699, 111] on img at bounding box center [698, 111] width 9 height 9
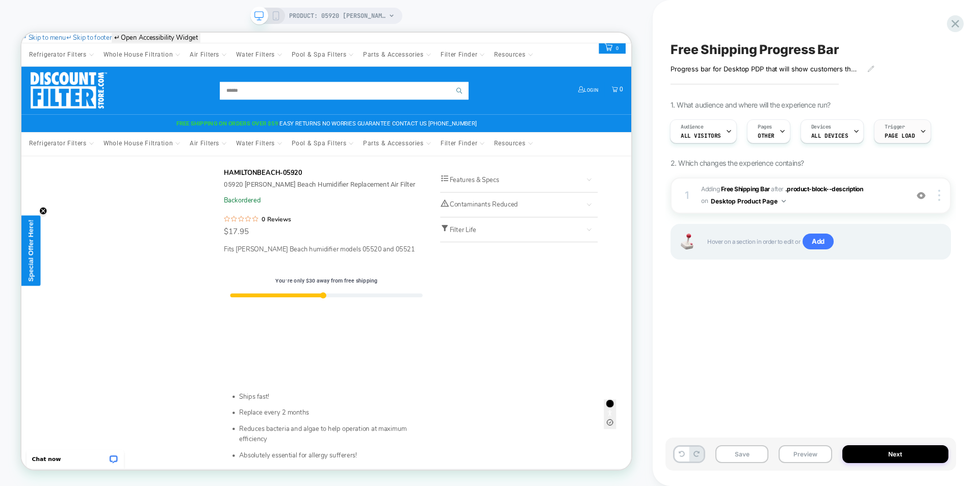
click at [895, 129] on span "Trigger" at bounding box center [895, 126] width 20 height 7
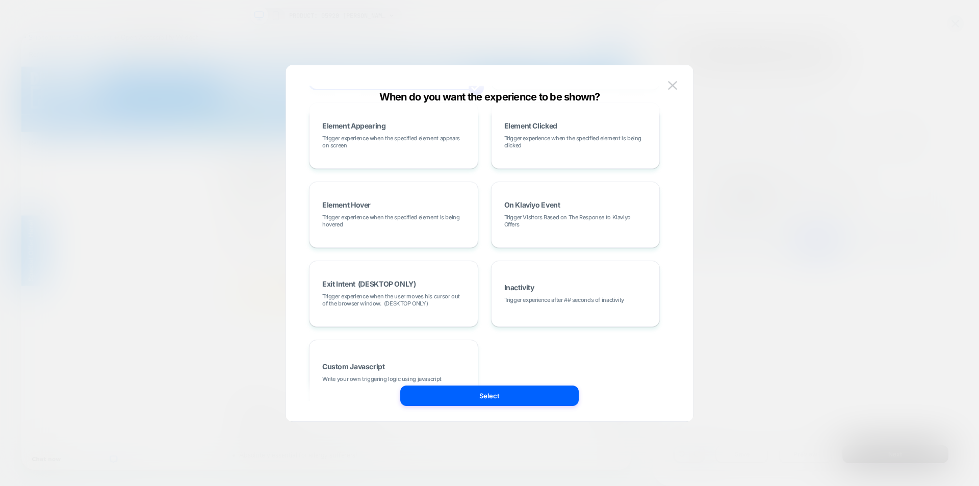
scroll to position [78, 0]
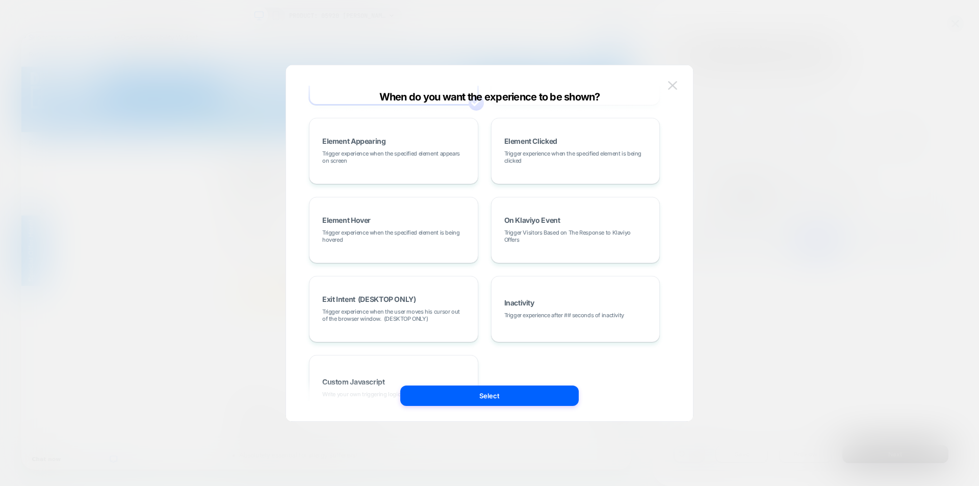
click at [674, 83] on img at bounding box center [672, 85] width 9 height 9
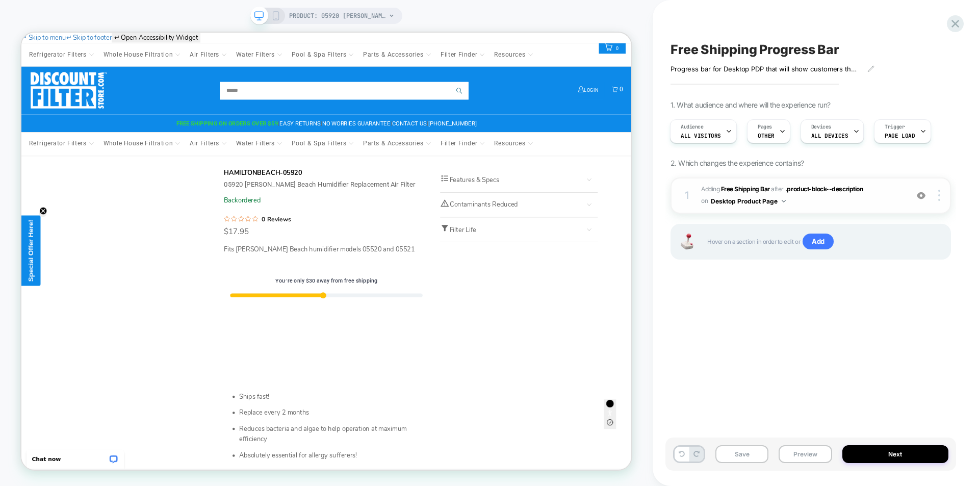
click at [892, 192] on span "#_loomi_addon_1755027651581 Adding Free Shipping Bar AFTER .product-block--desc…" at bounding box center [802, 196] width 202 height 24
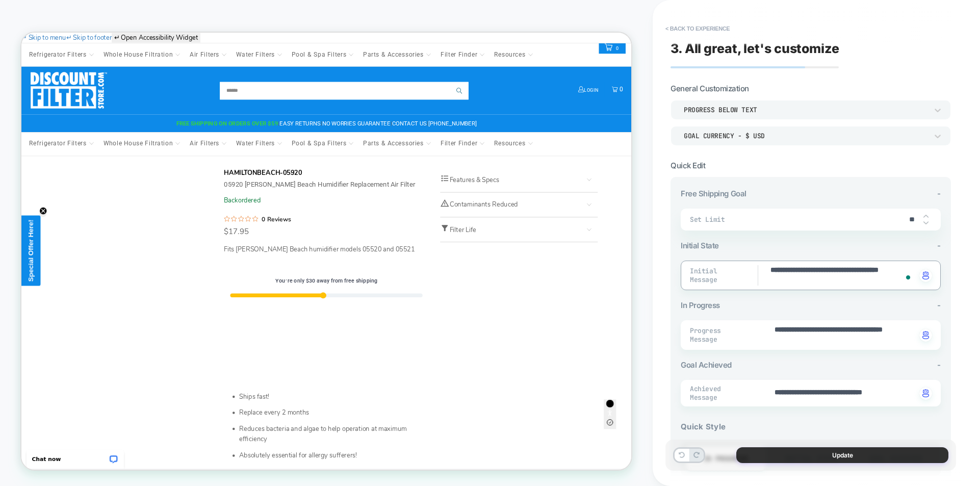
type textarea "**********"
click at [845, 456] on button "Update" at bounding box center [843, 455] width 212 height 16
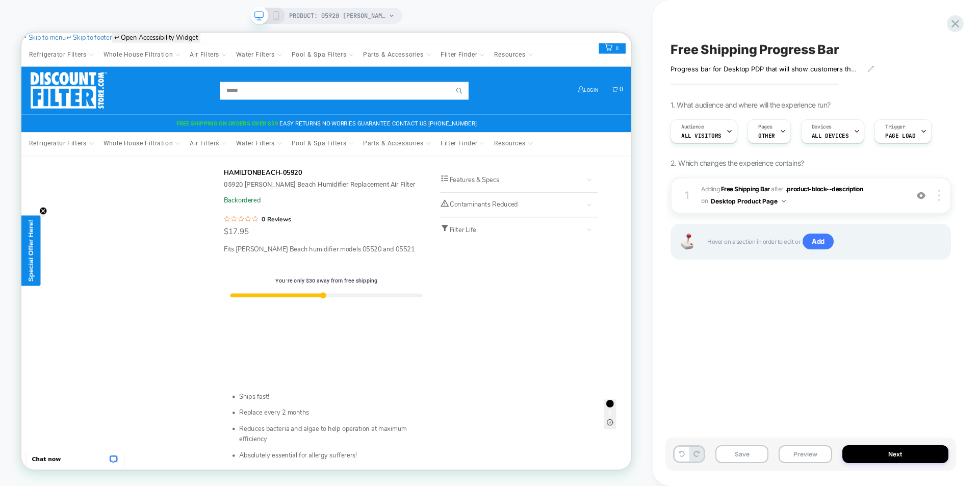
scroll to position [0, 1]
click at [738, 460] on button "Save" at bounding box center [742, 454] width 53 height 18
click at [808, 457] on button "Preview" at bounding box center [805, 454] width 53 height 18
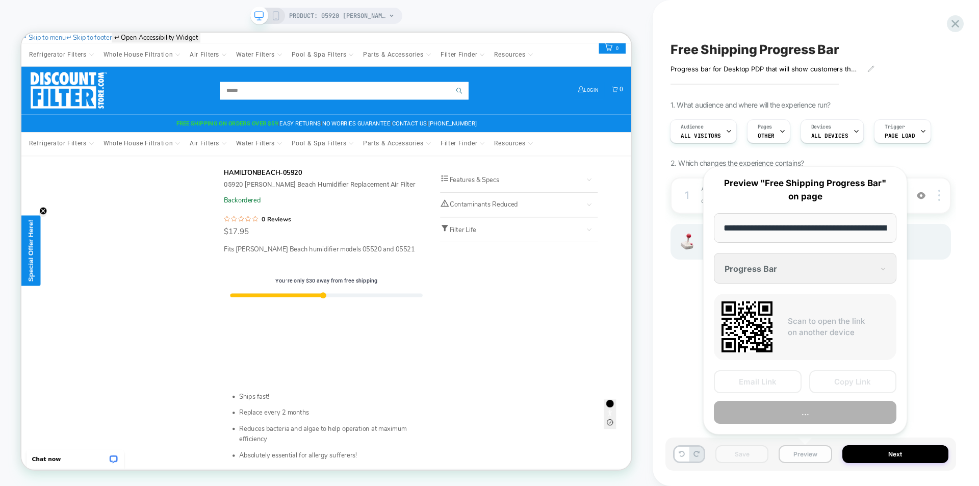
scroll to position [0, 370]
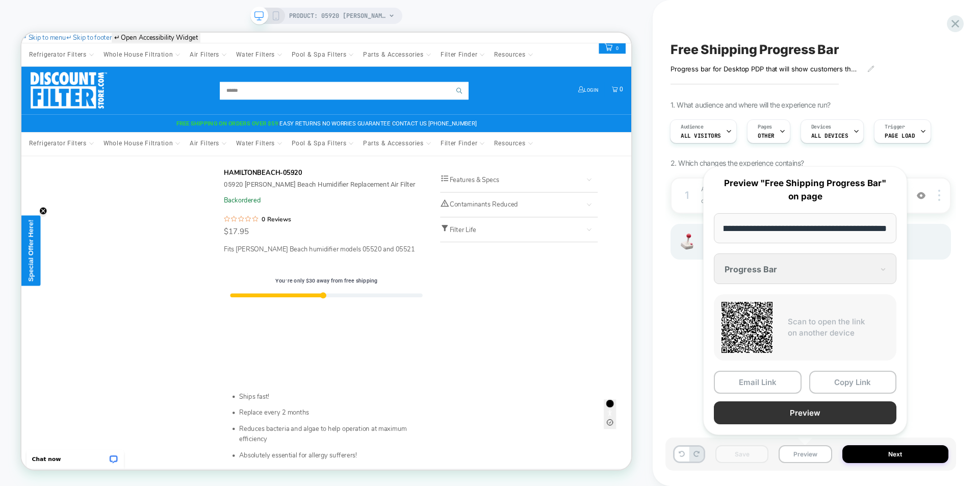
click at [807, 411] on button "Preview" at bounding box center [805, 412] width 183 height 23
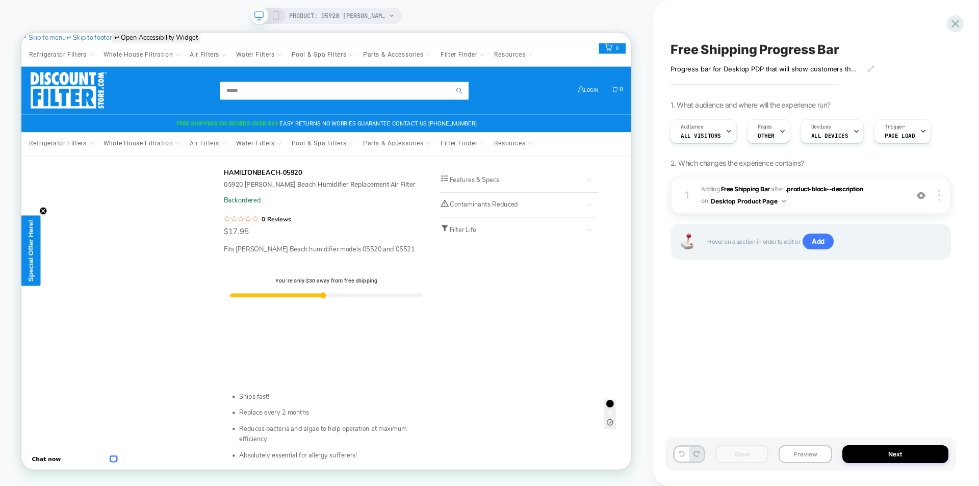
click at [814, 331] on div "Free Shipping Progress Bar Progress bar for Desktop PDP that will show customer…" at bounding box center [811, 243] width 291 height 466
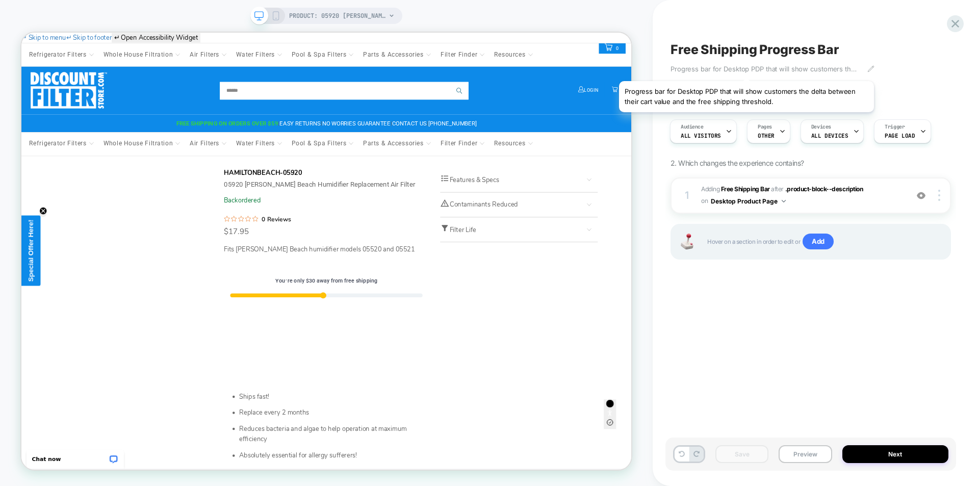
click at [747, 68] on span "Progress bar for Desktop PDP that will show customers the delta between their c…" at bounding box center [765, 69] width 189 height 8
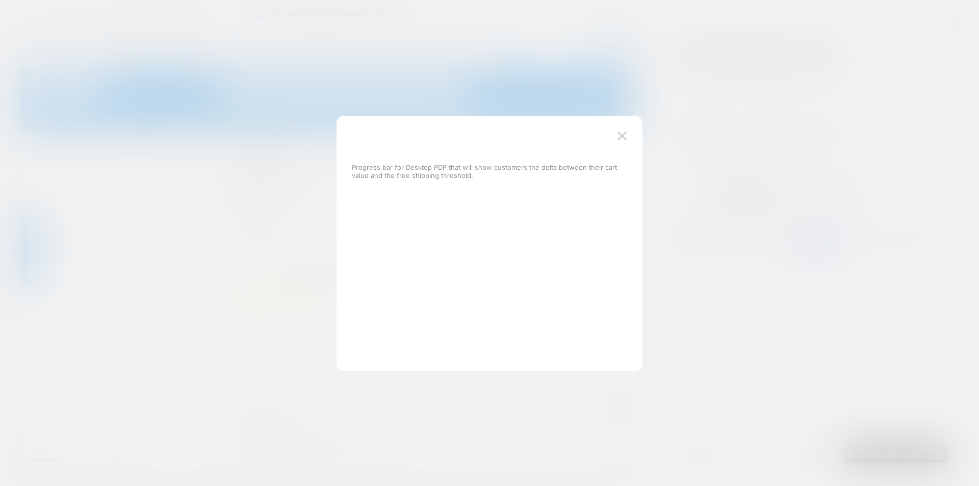
click at [424, 167] on p "Progress bar for Desktop PDP that will show customers the delta between their c…" at bounding box center [484, 171] width 265 height 16
click at [431, 168] on p "Progress bar for Desktop PDP that will show customers the delta between their c…" at bounding box center [484, 171] width 265 height 16
click at [392, 171] on p "Progress bar for Desktop PDP that will show customers the delta between their c…" at bounding box center [484, 171] width 265 height 16
click at [621, 135] on img at bounding box center [622, 136] width 9 height 9
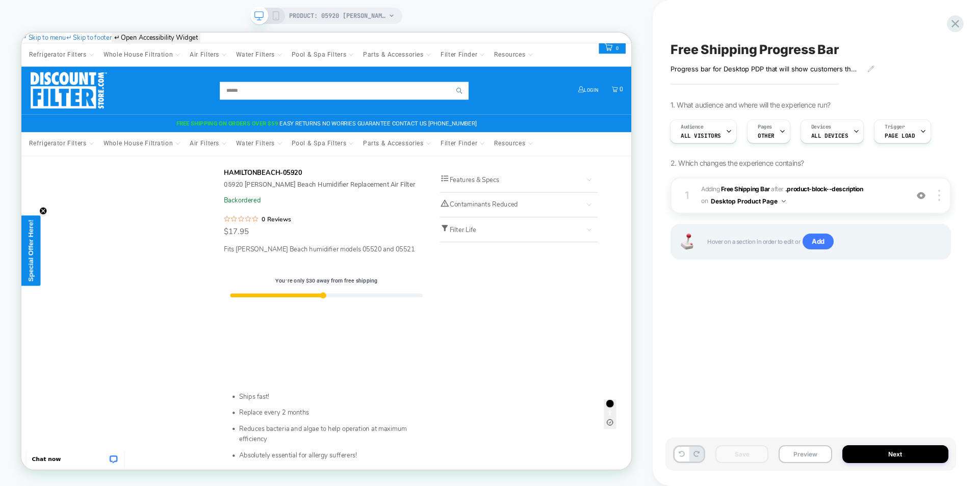
click at [914, 352] on div "Free Shipping Progress Bar Progress bar for Desktop PDP that will show customer…" at bounding box center [811, 243] width 291 height 466
click at [882, 201] on span "#_loomi_addon_1755027651581 Adding Free Shipping Bar AFTER .product-block--desc…" at bounding box center [802, 196] width 202 height 24
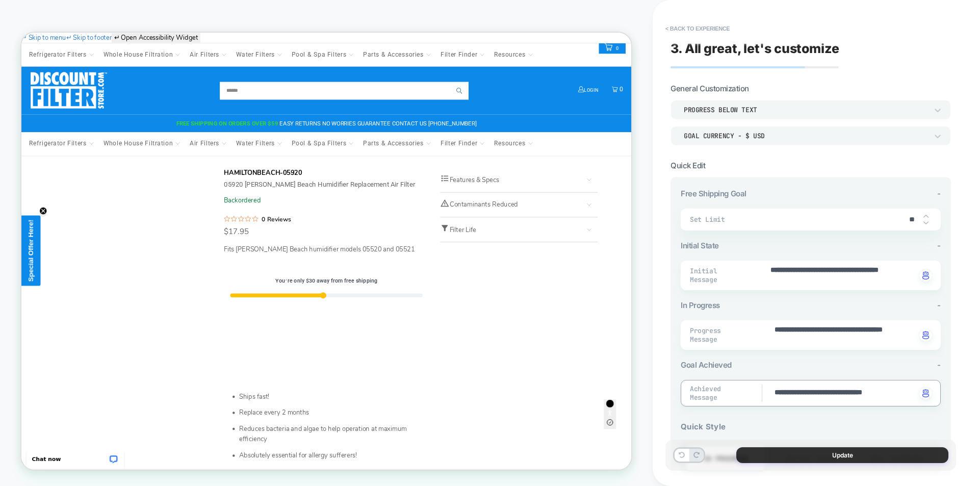
type textarea "**********"
click at [854, 454] on button "Update" at bounding box center [843, 455] width 212 height 16
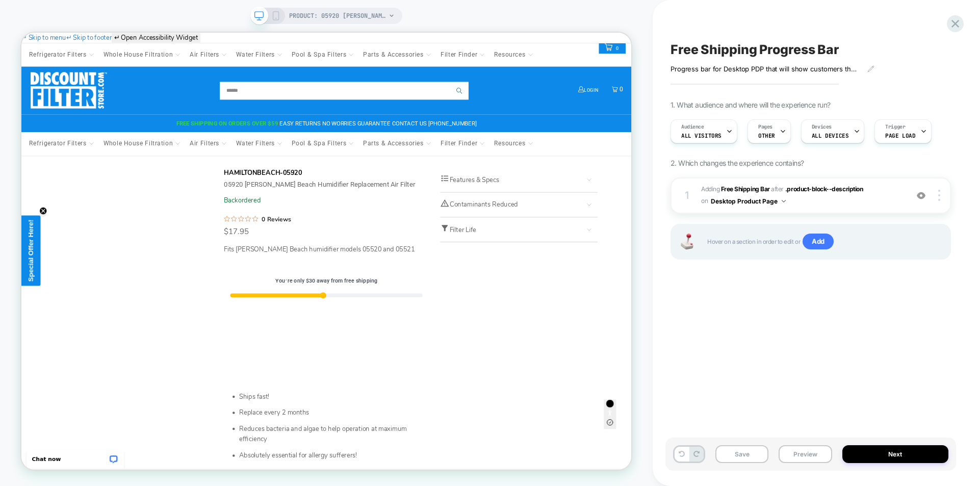
scroll to position [0, 1]
click at [734, 462] on button "Save" at bounding box center [742, 454] width 53 height 18
click at [804, 454] on button "Preview" at bounding box center [805, 454] width 53 height 18
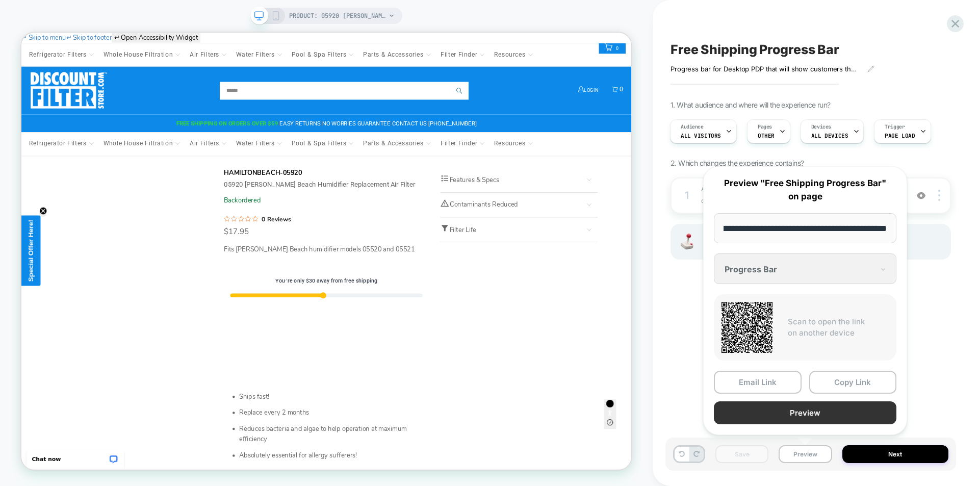
scroll to position [0, 0]
click at [796, 415] on button "Preview" at bounding box center [805, 412] width 183 height 23
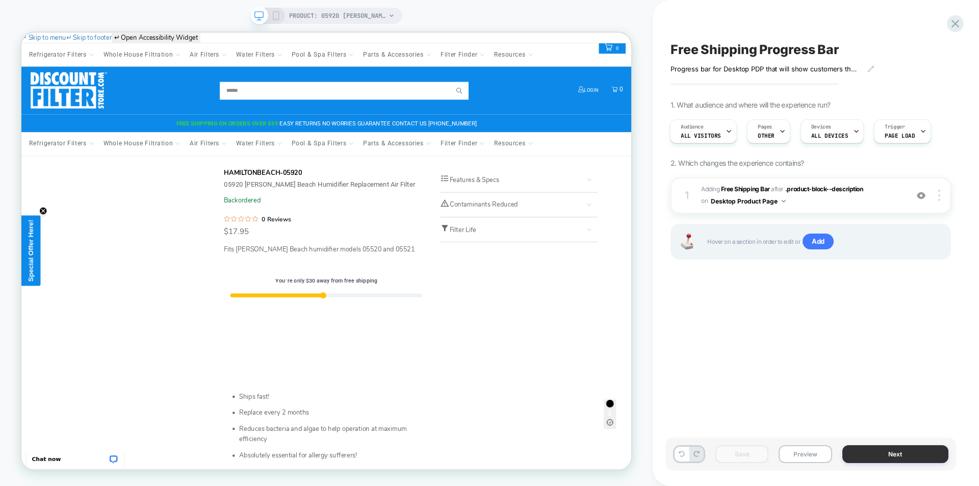
click at [890, 454] on button "Next" at bounding box center [896, 454] width 107 height 18
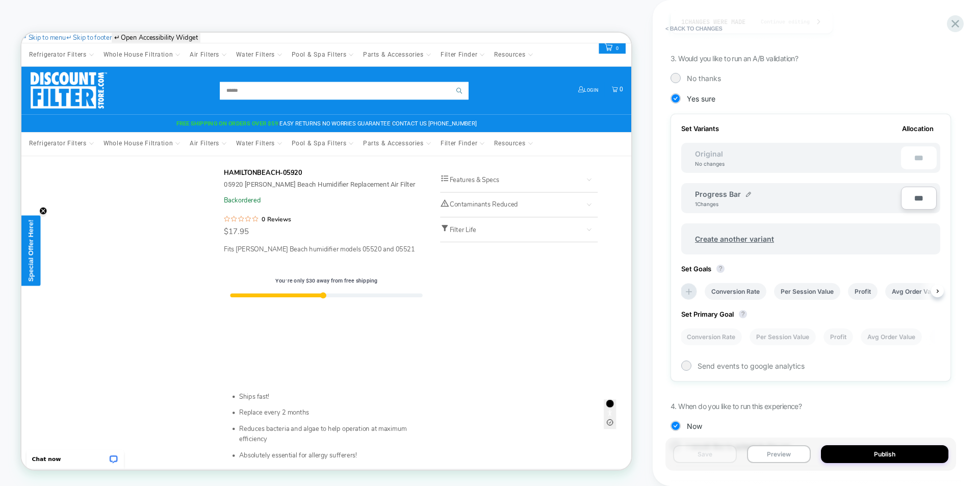
scroll to position [254, 0]
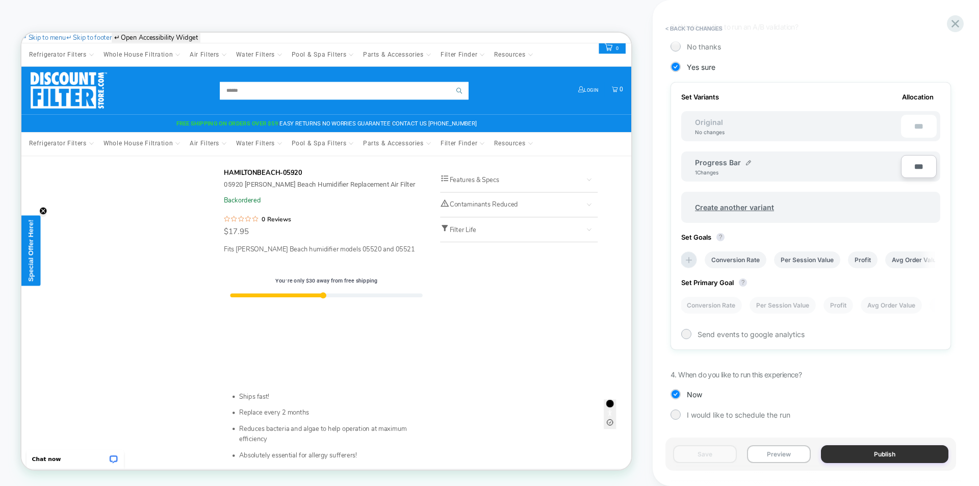
click at [887, 454] on button "Publish" at bounding box center [885, 454] width 128 height 18
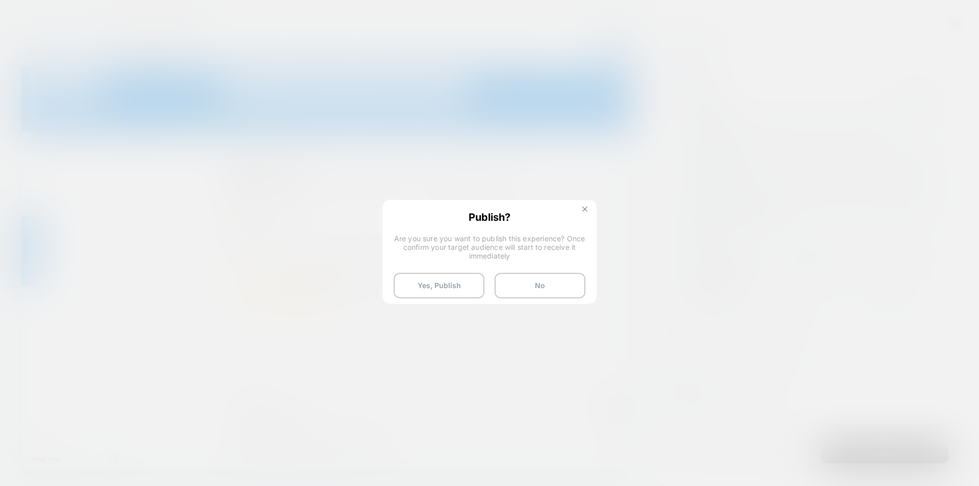
click at [586, 208] on img at bounding box center [585, 209] width 5 height 5
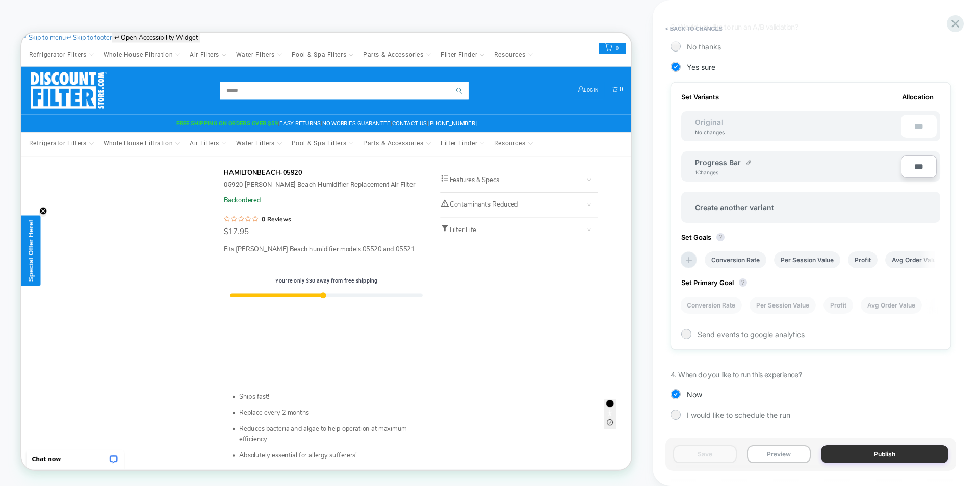
click at [894, 455] on button "Publish" at bounding box center [885, 454] width 128 height 18
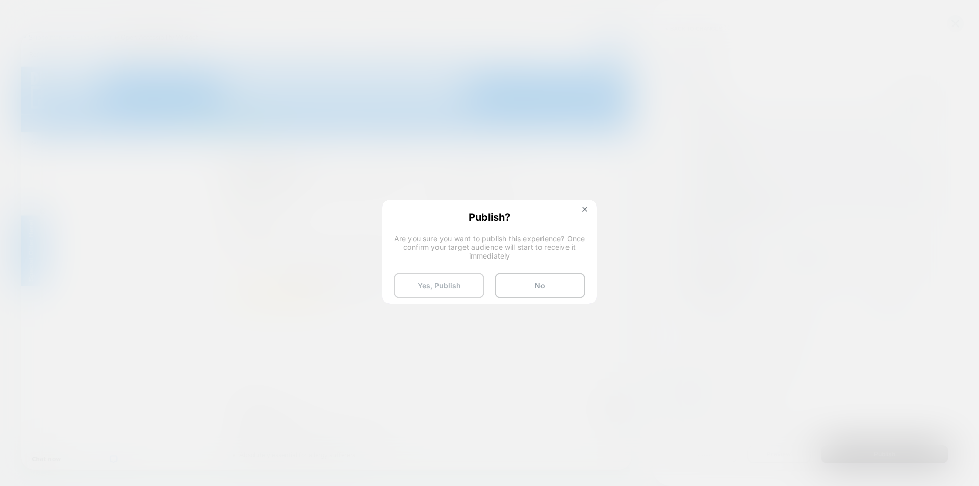
click at [447, 286] on button "Yes, Publish" at bounding box center [439, 286] width 91 height 26
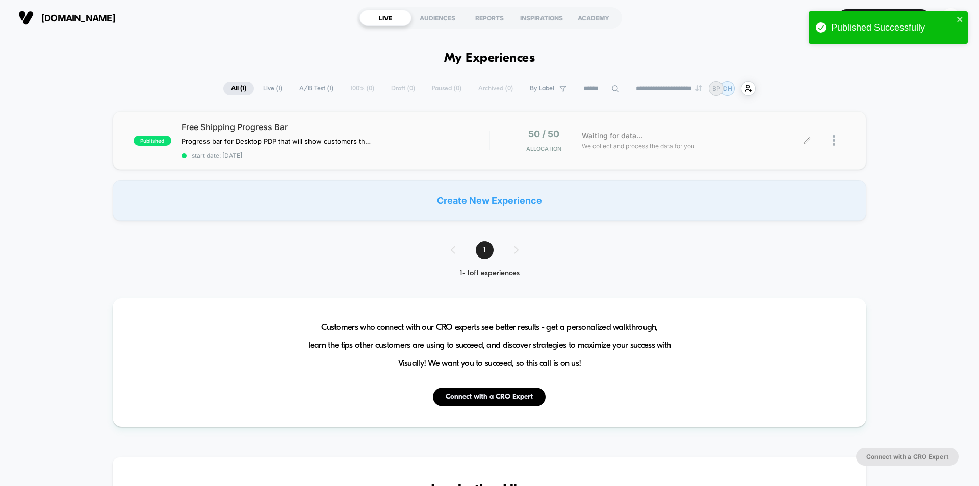
click at [832, 141] on div at bounding box center [827, 141] width 38 height 24
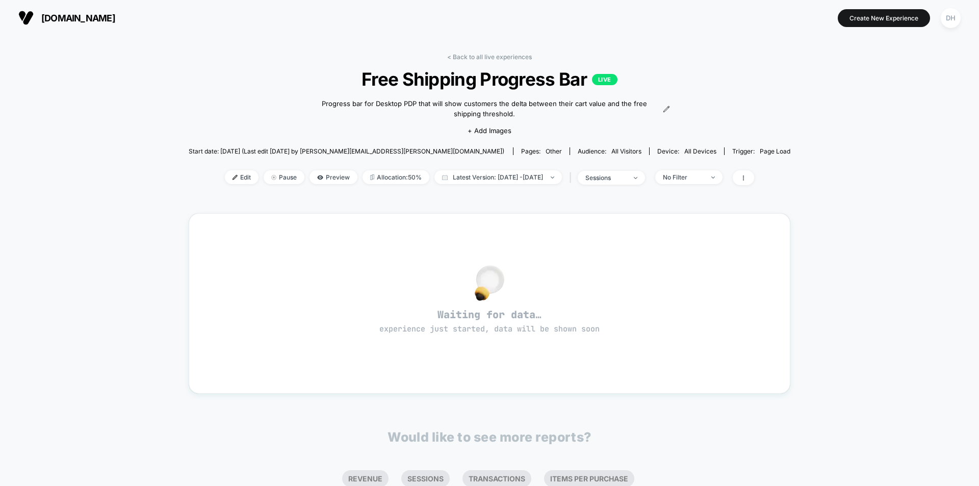
click at [476, 53] on div "< Back to all live experiences Free Shipping Progress Bar LIVE Progress bar for…" at bounding box center [490, 309] width 602 height 527
click at [476, 56] on link "< Back to all live experiences" at bounding box center [489, 57] width 85 height 8
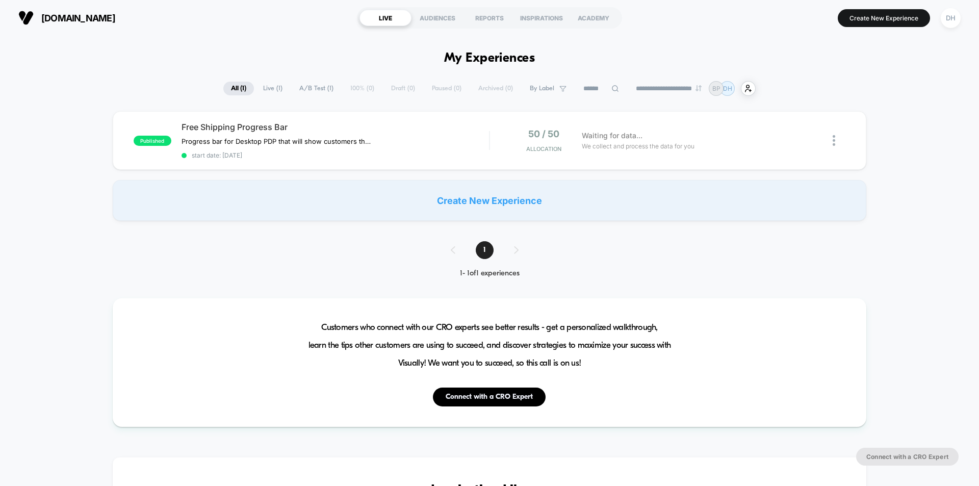
click at [306, 88] on span "A/B Test ( 1 )" at bounding box center [316, 89] width 49 height 14
click at [267, 89] on span "Live ( 1 )" at bounding box center [273, 89] width 35 height 14
click at [260, 129] on span "Free Shipping Progress Bar" at bounding box center [336, 127] width 308 height 10
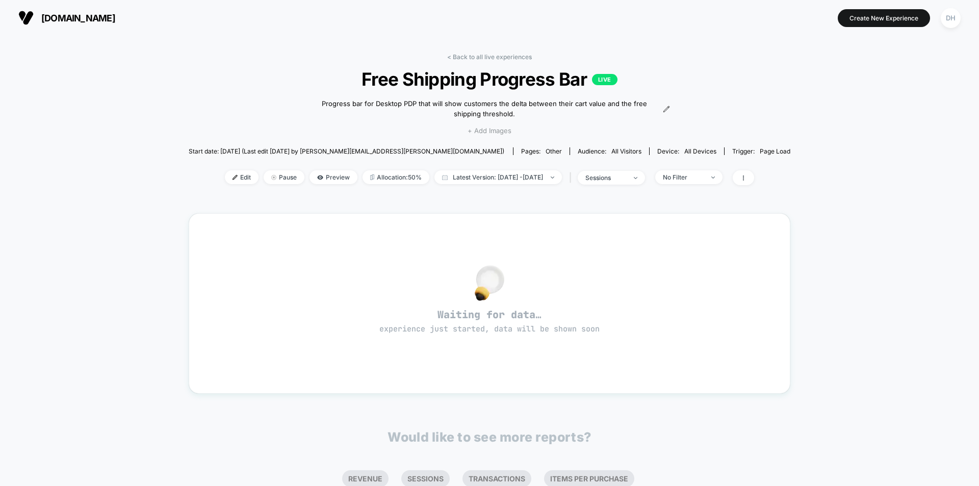
click at [502, 131] on span "+ Add Images" at bounding box center [490, 131] width 44 height 8
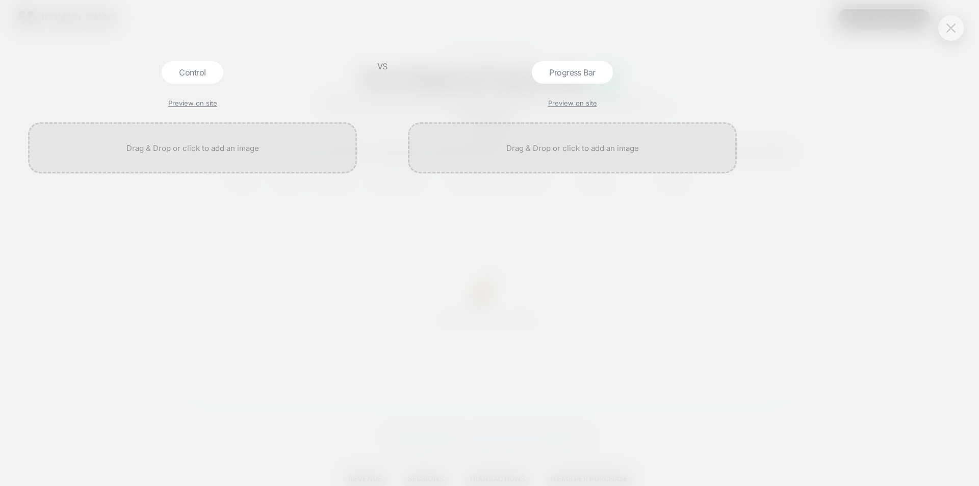
click at [950, 28] on img at bounding box center [951, 27] width 9 height 9
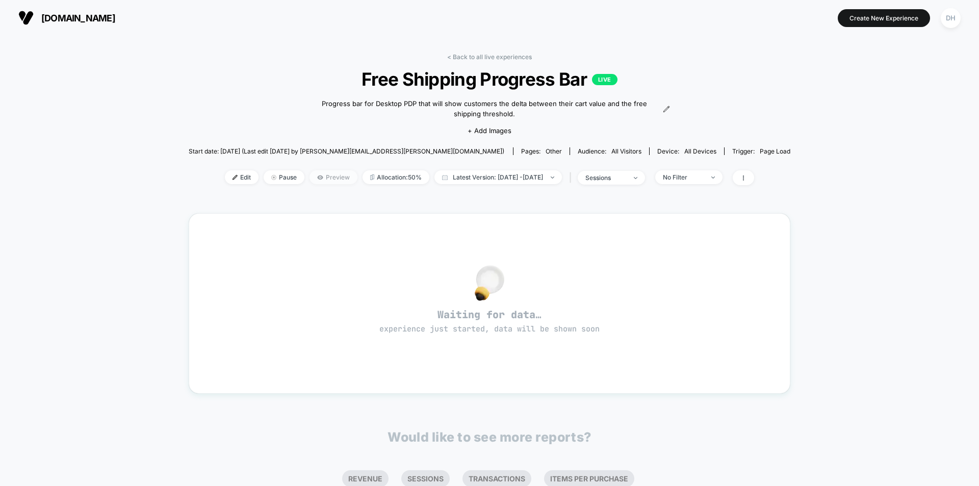
click at [315, 179] on span "Preview" at bounding box center [334, 177] width 48 height 14
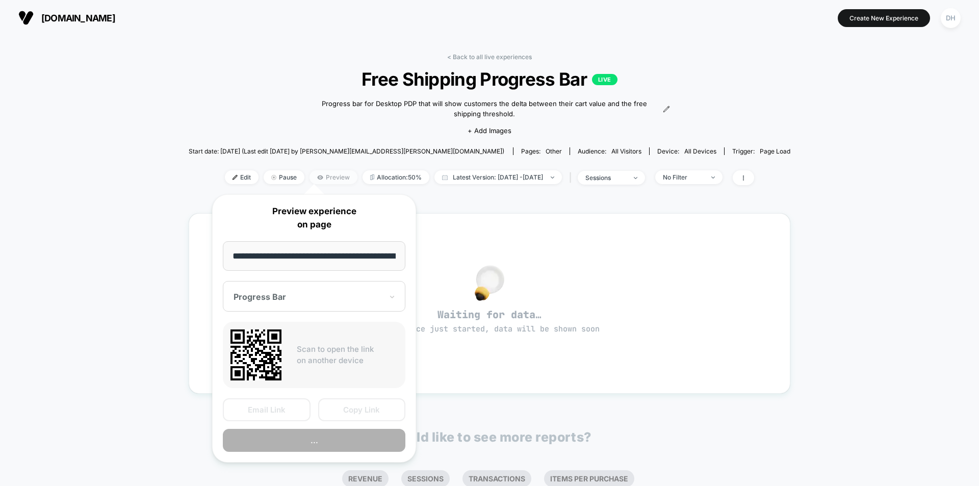
scroll to position [0, 285]
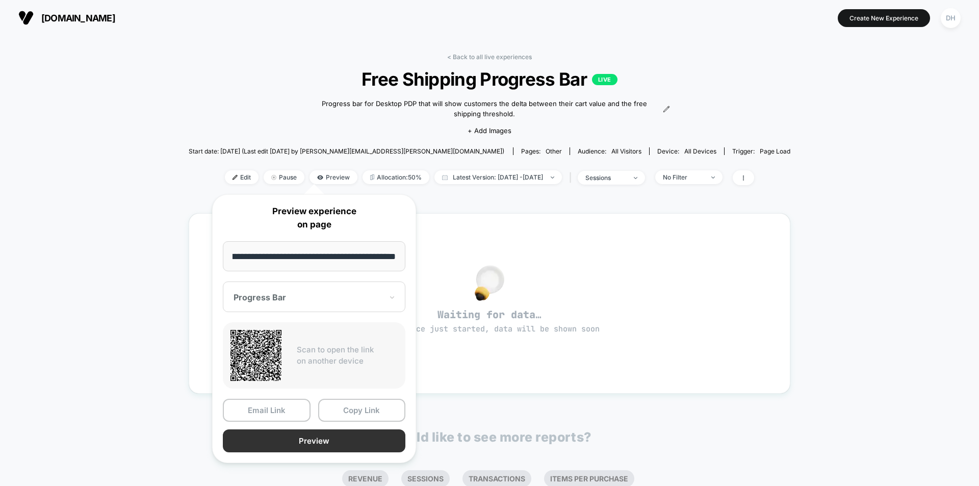
click at [321, 443] on button "Preview" at bounding box center [314, 441] width 183 height 23
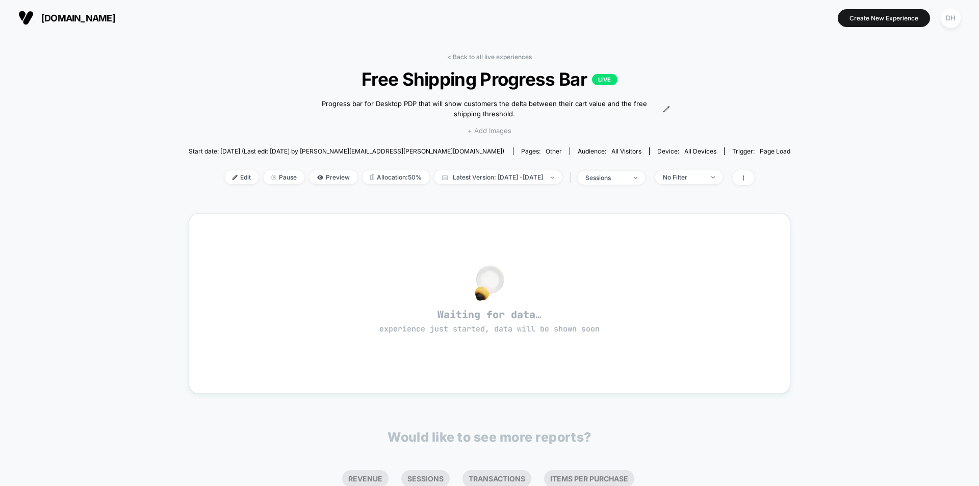
click at [493, 131] on span "+ Add Images" at bounding box center [490, 131] width 44 height 8
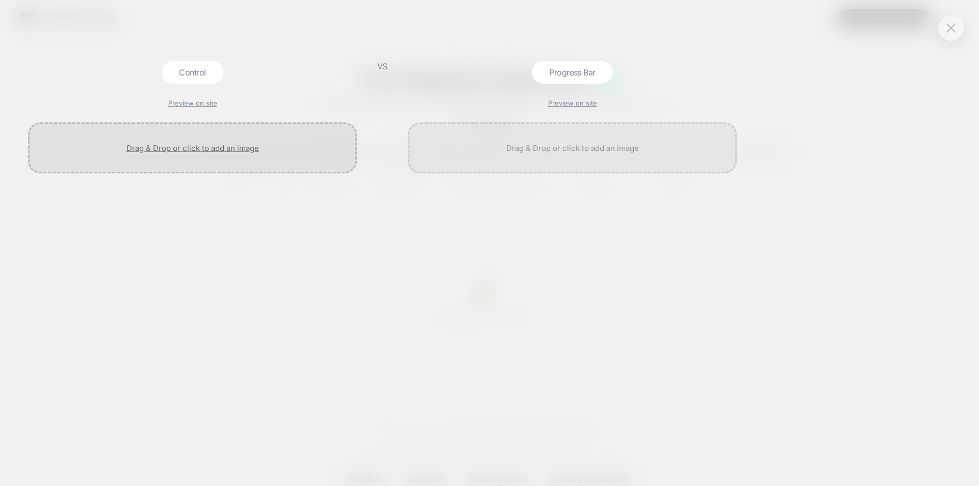
click at [239, 146] on div at bounding box center [192, 147] width 329 height 51
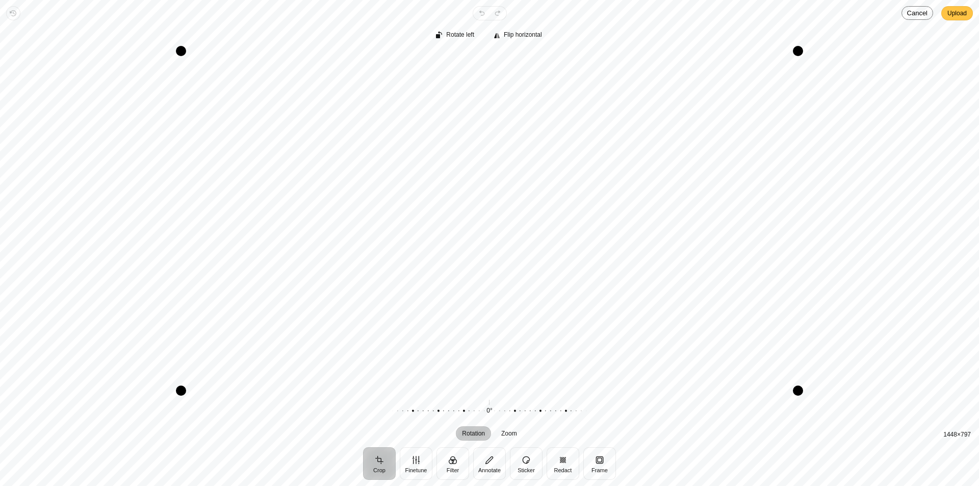
click at [954, 15] on span "Upload" at bounding box center [957, 13] width 19 height 12
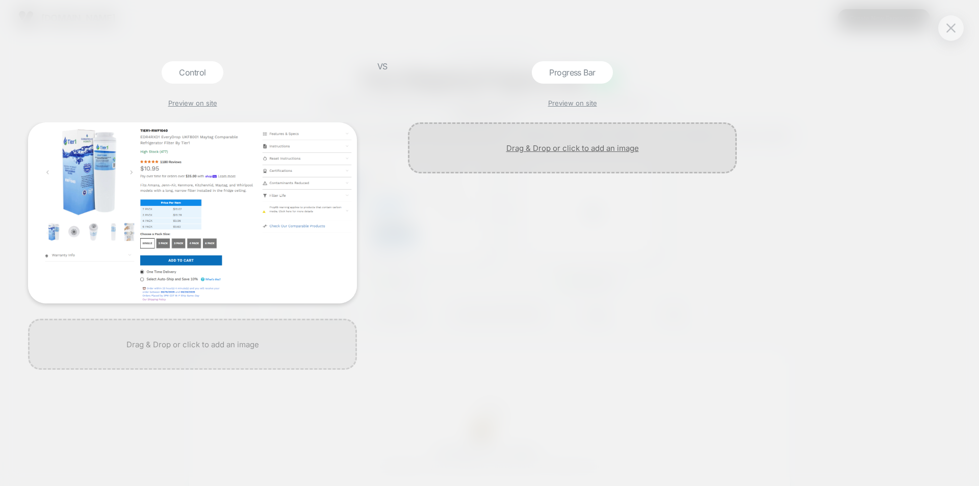
click at [553, 142] on div at bounding box center [572, 147] width 329 height 51
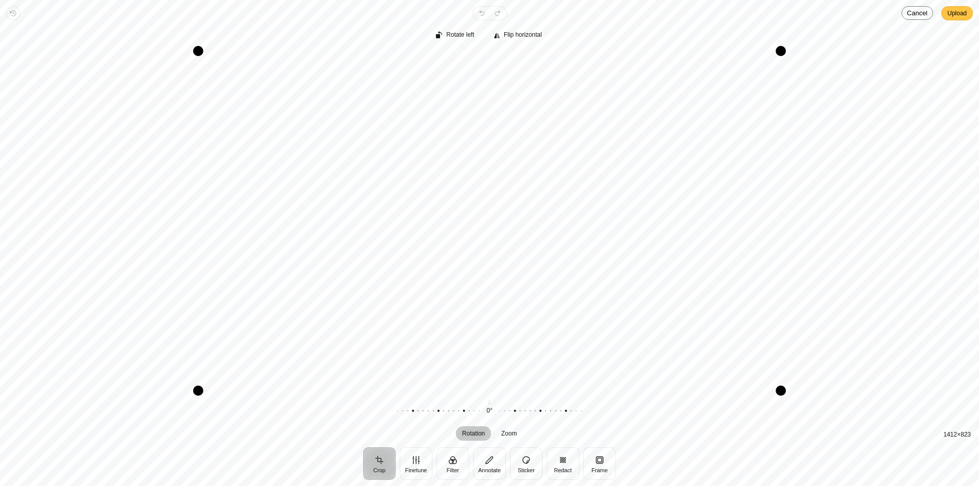
click at [967, 12] on span "Upload" at bounding box center [957, 13] width 19 height 12
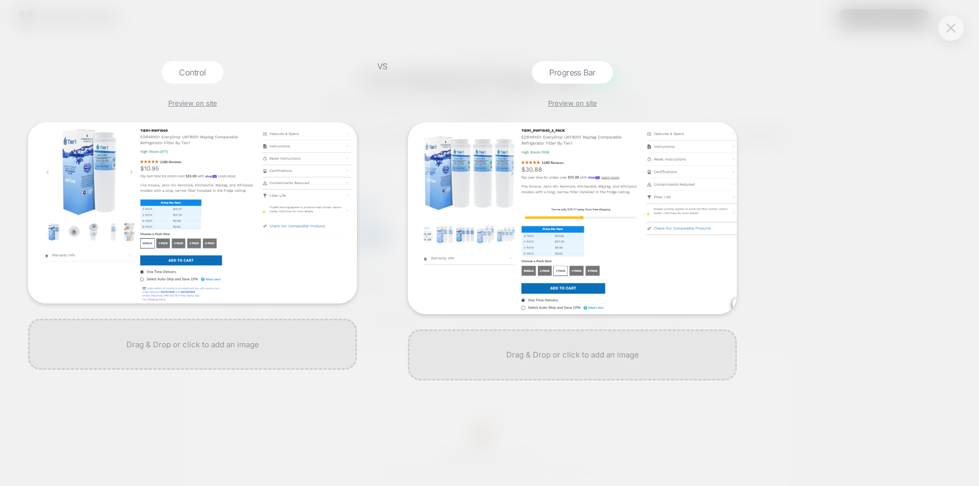
click at [952, 30] on img at bounding box center [951, 27] width 9 height 9
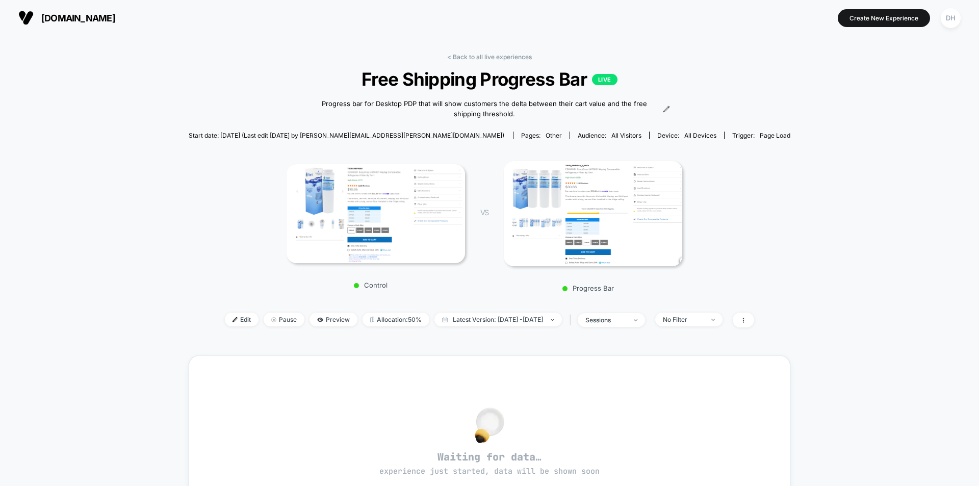
click at [833, 211] on div "< Back to all live experiences Free Shipping Progress Bar LIVE Progress bar for…" at bounding box center [489, 391] width 979 height 711
click at [312, 322] on span "Preview" at bounding box center [334, 320] width 48 height 14
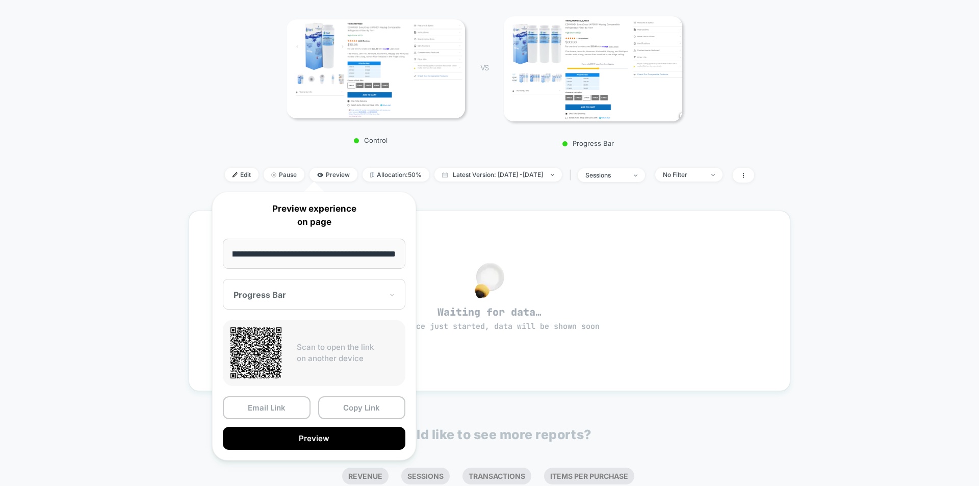
scroll to position [204, 0]
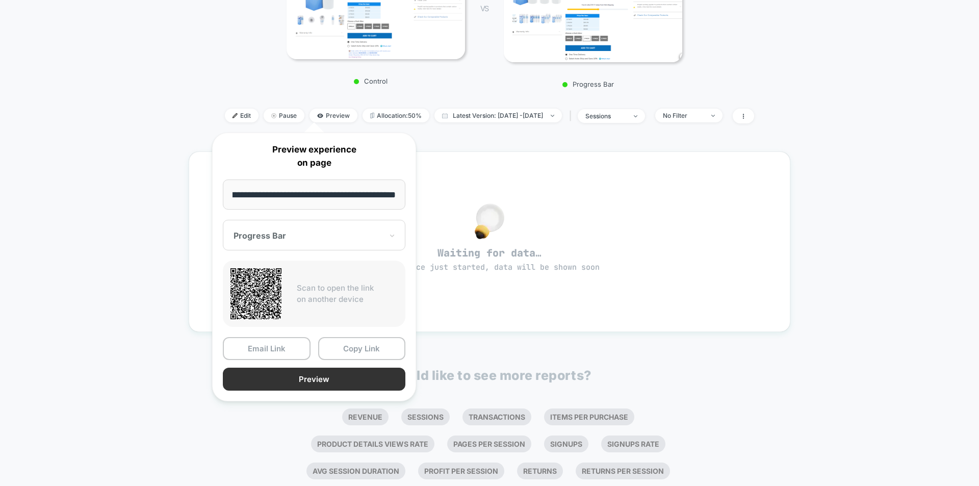
click at [316, 384] on button "Preview" at bounding box center [314, 379] width 183 height 23
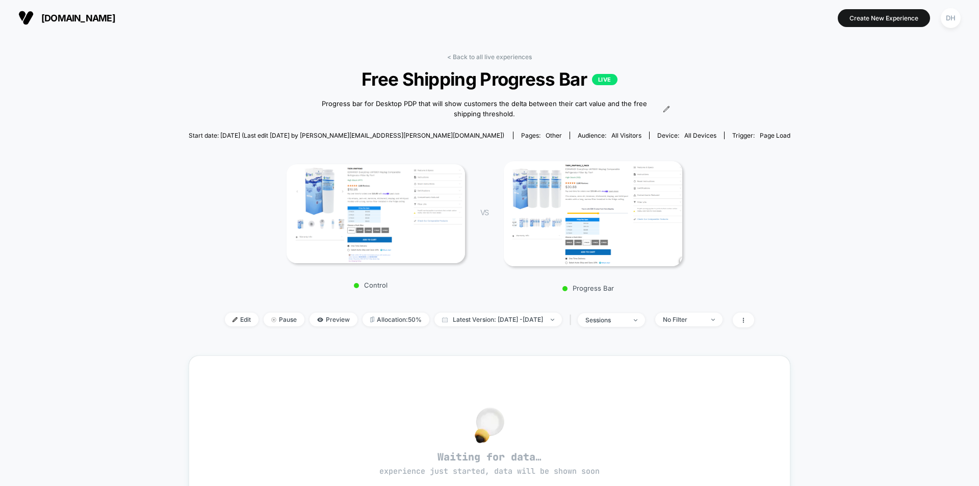
click at [877, 137] on div "< Back to all live experiences Free Shipping Progress Bar LIVE Progress bar for…" at bounding box center [489, 391] width 979 height 711
